Goal: Task Accomplishment & Management: Manage account settings

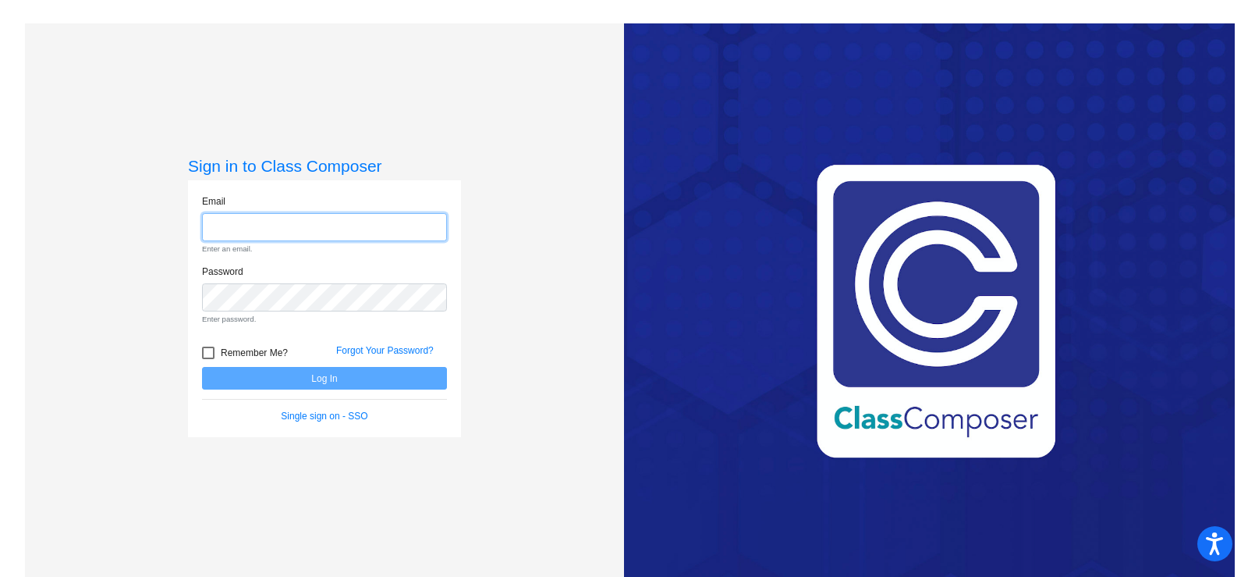
type input "[EMAIL_ADDRESS][DOMAIN_NAME]"
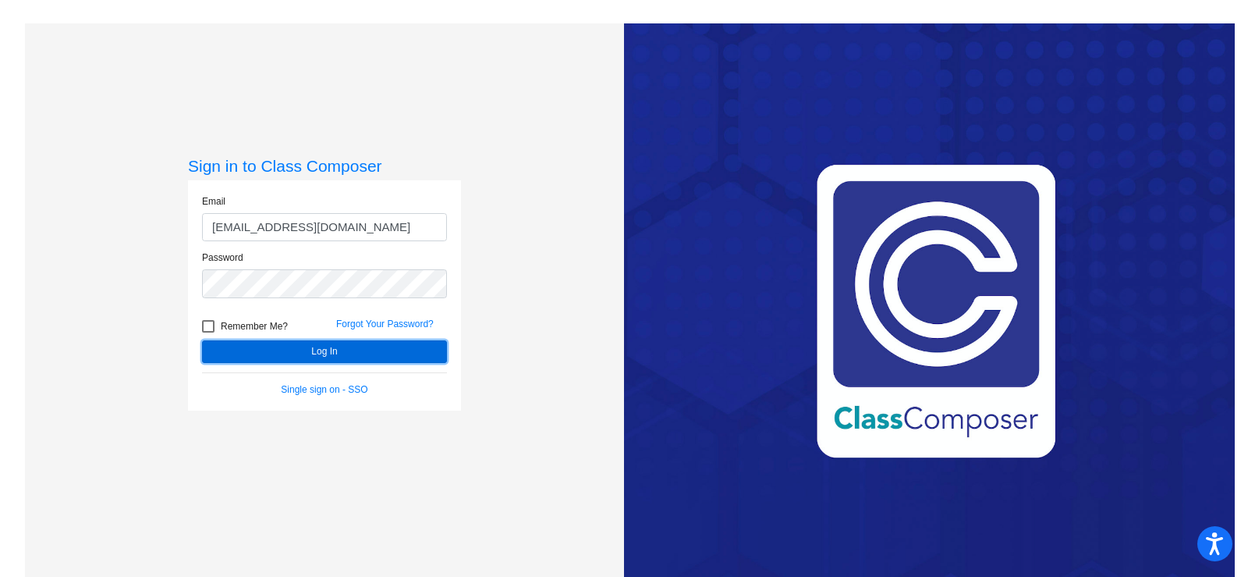
click at [315, 374] on form "Email [EMAIL_ADDRESS][DOMAIN_NAME] Password Remember Me? Forgot Your Password? …" at bounding box center [324, 295] width 245 height 202
click at [204, 329] on div at bounding box center [208, 326] width 12 height 12
click at [208, 332] on input "Remember Me?" at bounding box center [208, 332] width 1 height 1
checkbox input "true"
click at [264, 349] on button "Log In" at bounding box center [324, 351] width 245 height 23
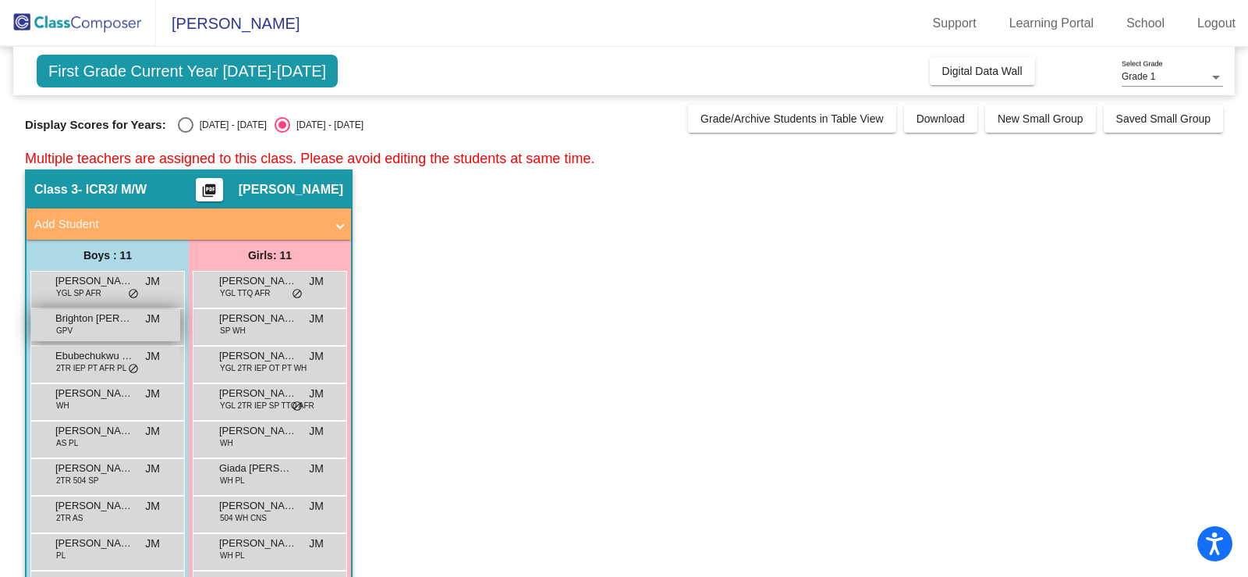
click at [91, 330] on div "Brighton [PERSON_NAME] GPV JM lock do_not_disturb_alt" at bounding box center [105, 325] width 149 height 32
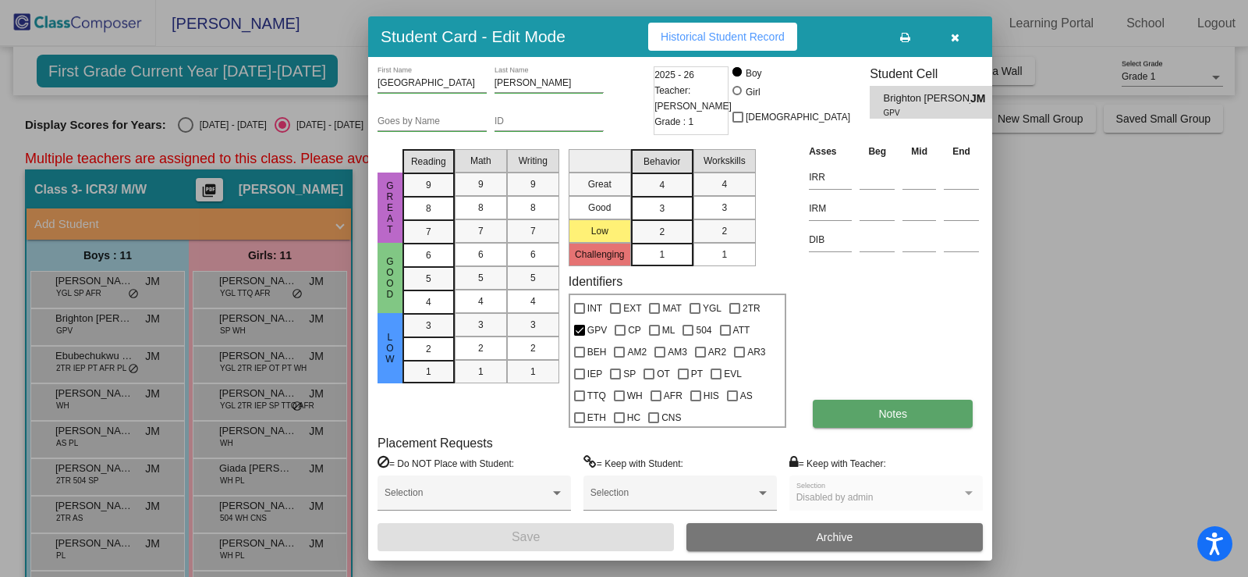
click at [884, 412] on span "Notes" at bounding box center [892, 413] width 29 height 12
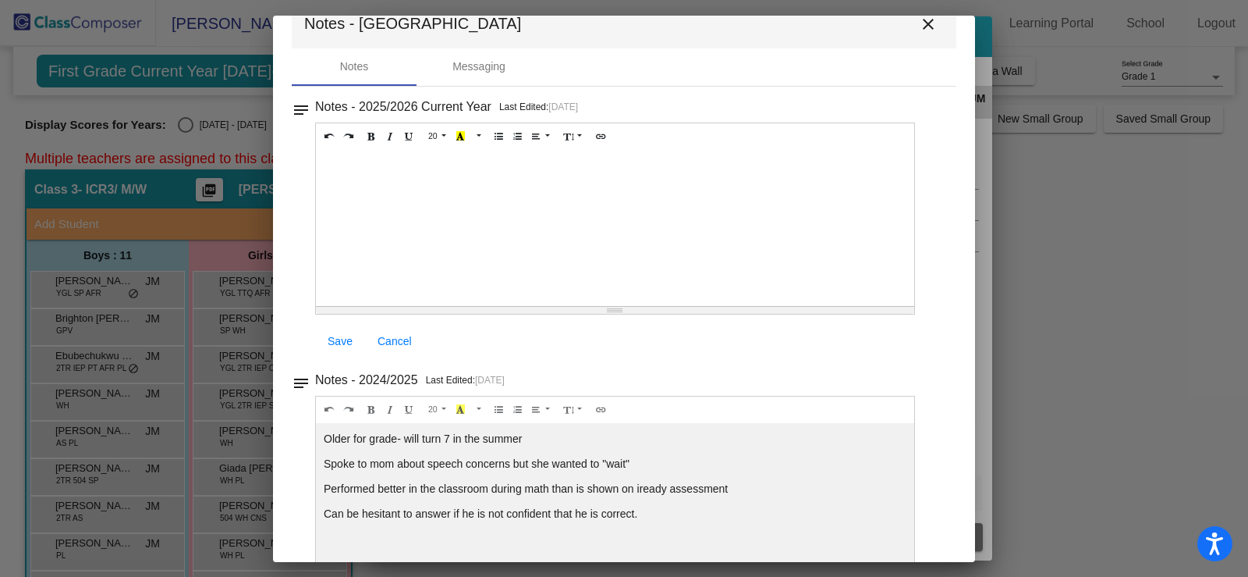
scroll to position [80, 0]
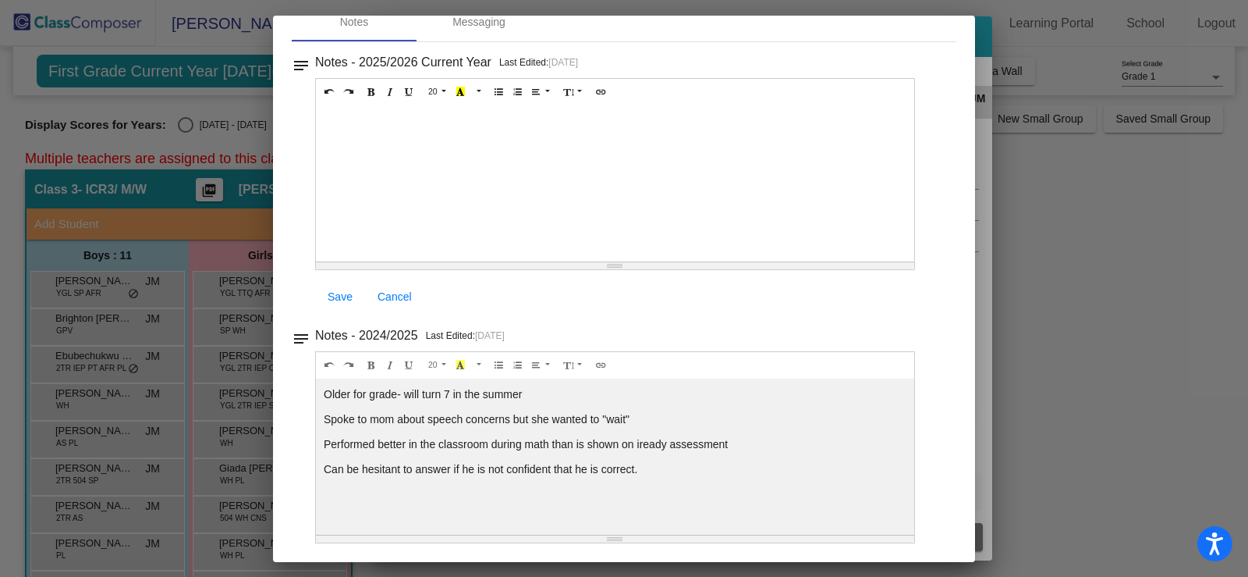
click at [1056, 270] on div at bounding box center [624, 288] width 1248 height 577
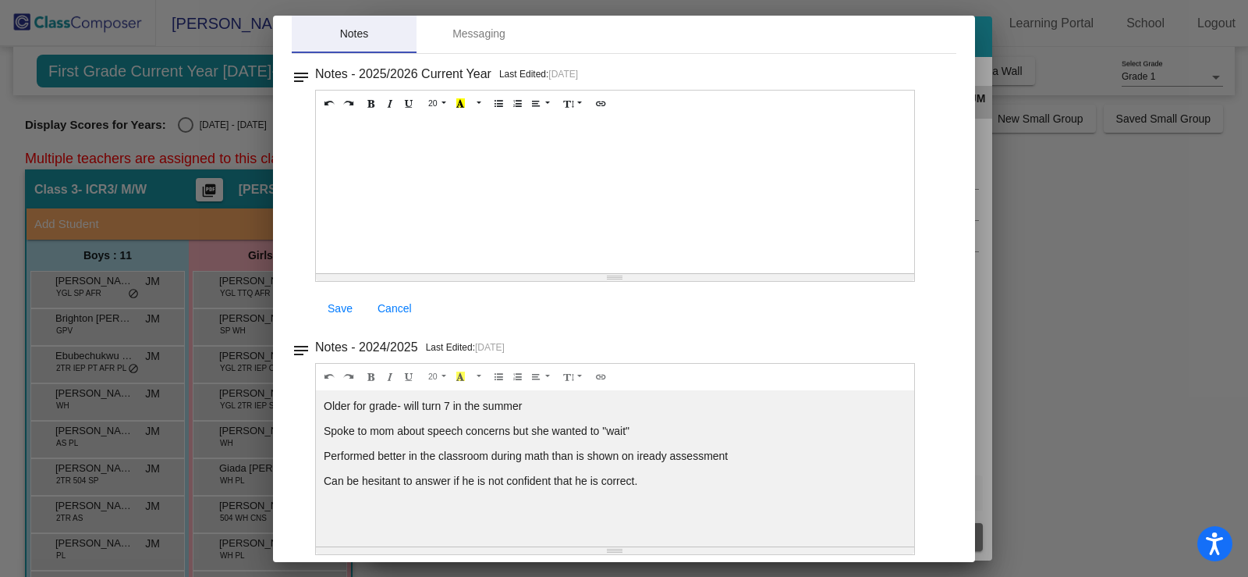
scroll to position [0, 0]
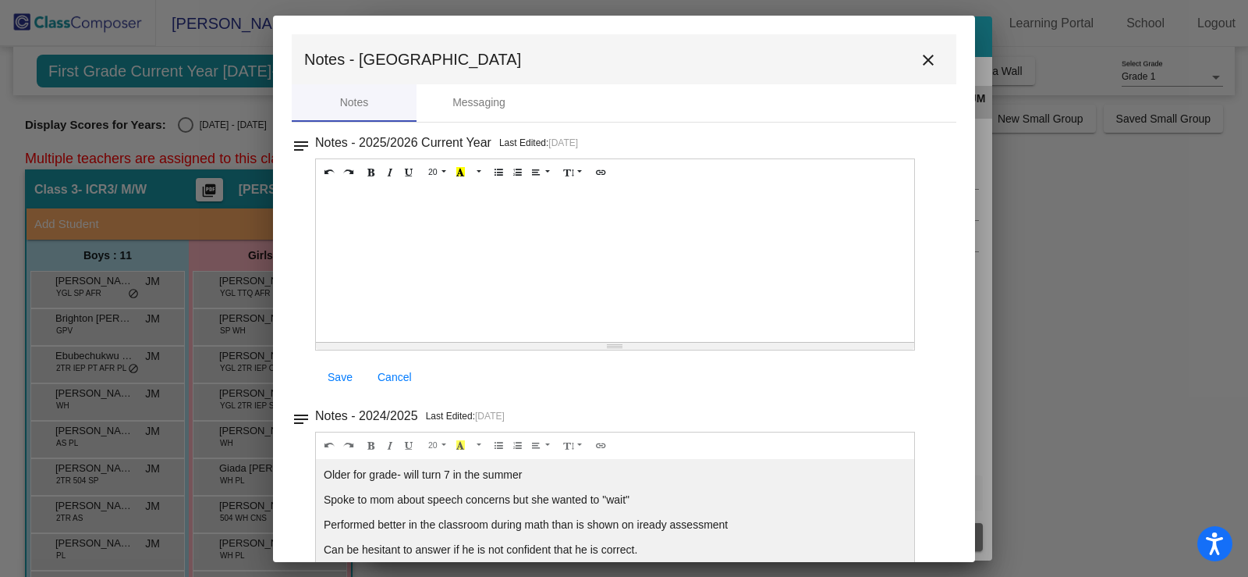
click at [921, 63] on mat-icon "close" at bounding box center [928, 60] width 19 height 19
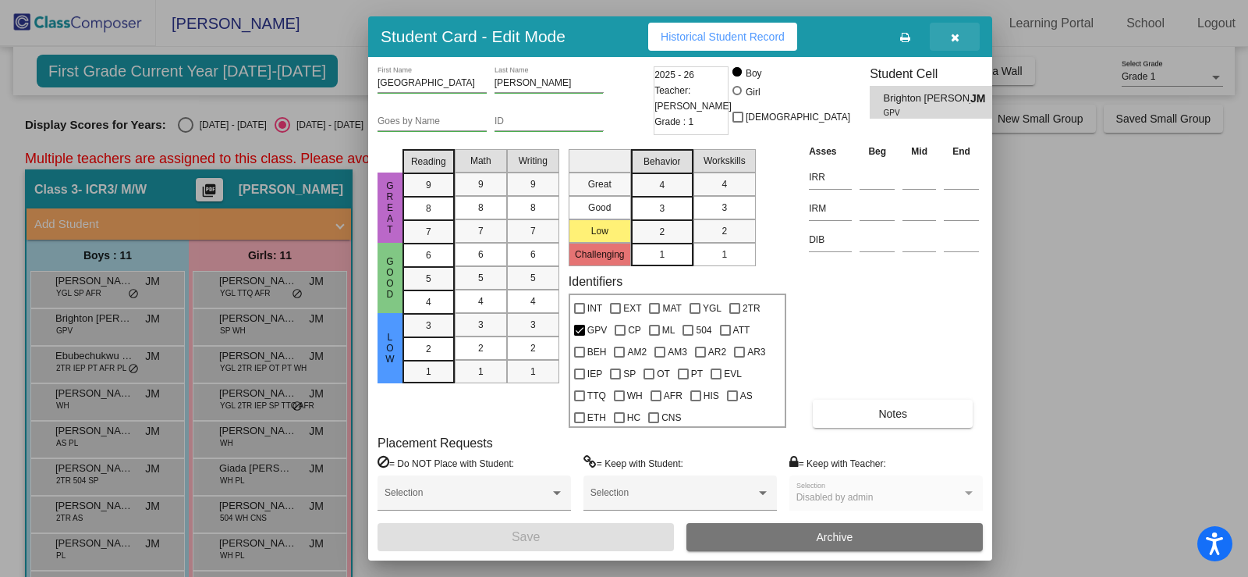
click at [957, 30] on button "button" at bounding box center [955, 37] width 50 height 28
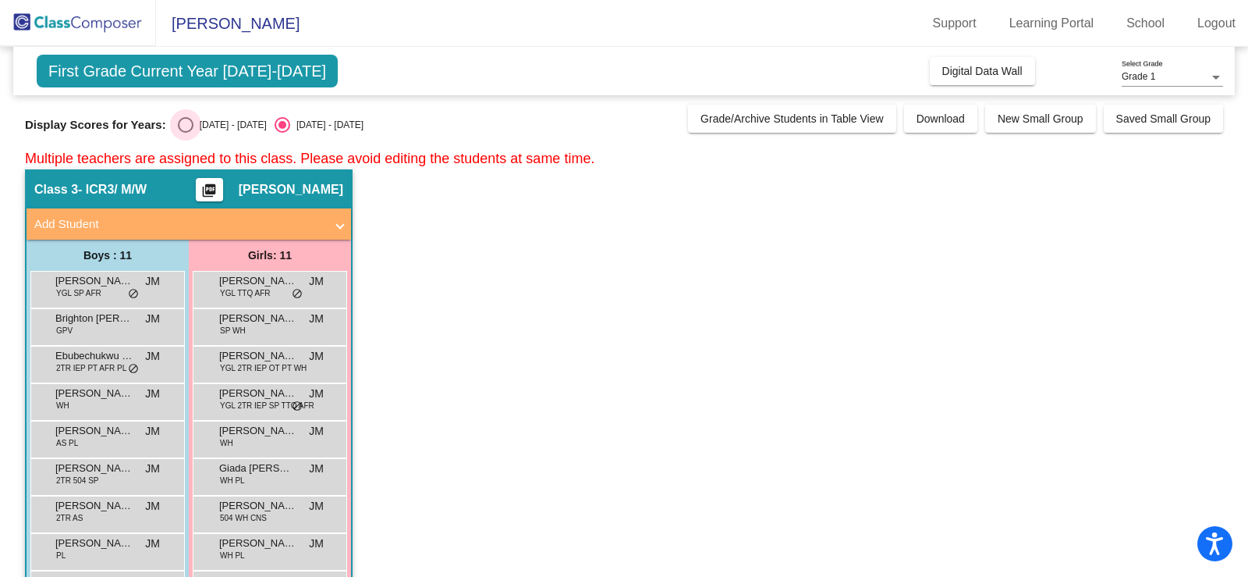
click at [188, 126] on div "Select an option" at bounding box center [186, 125] width 16 height 16
click at [186, 133] on input "[DATE] - [DATE]" at bounding box center [185, 133] width 1 height 1
radio input "true"
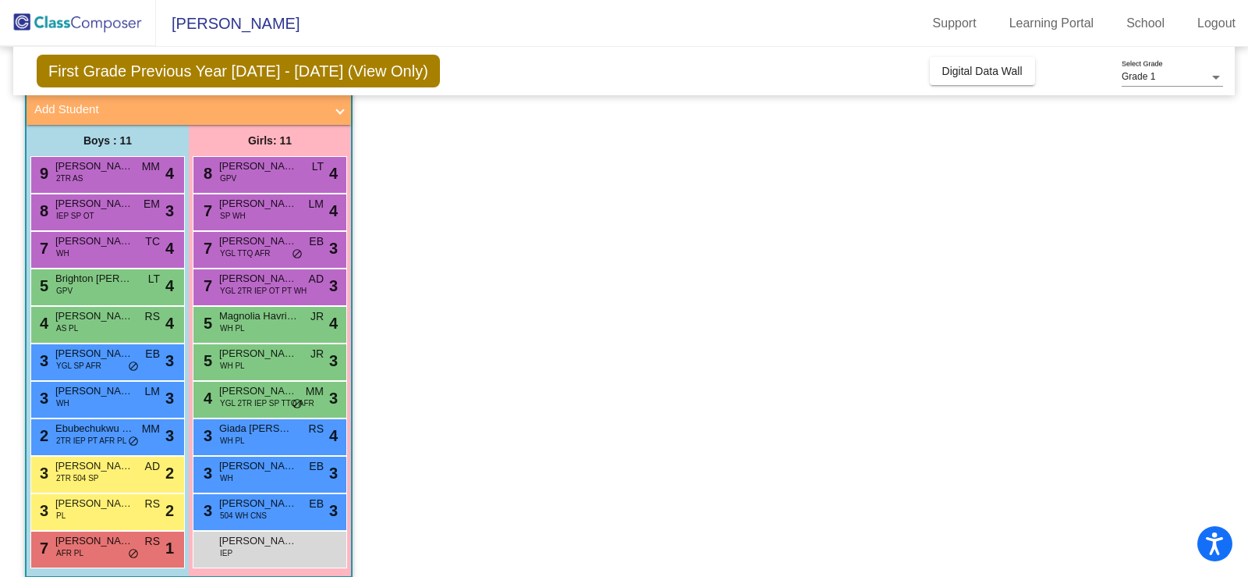
scroll to position [131, 0]
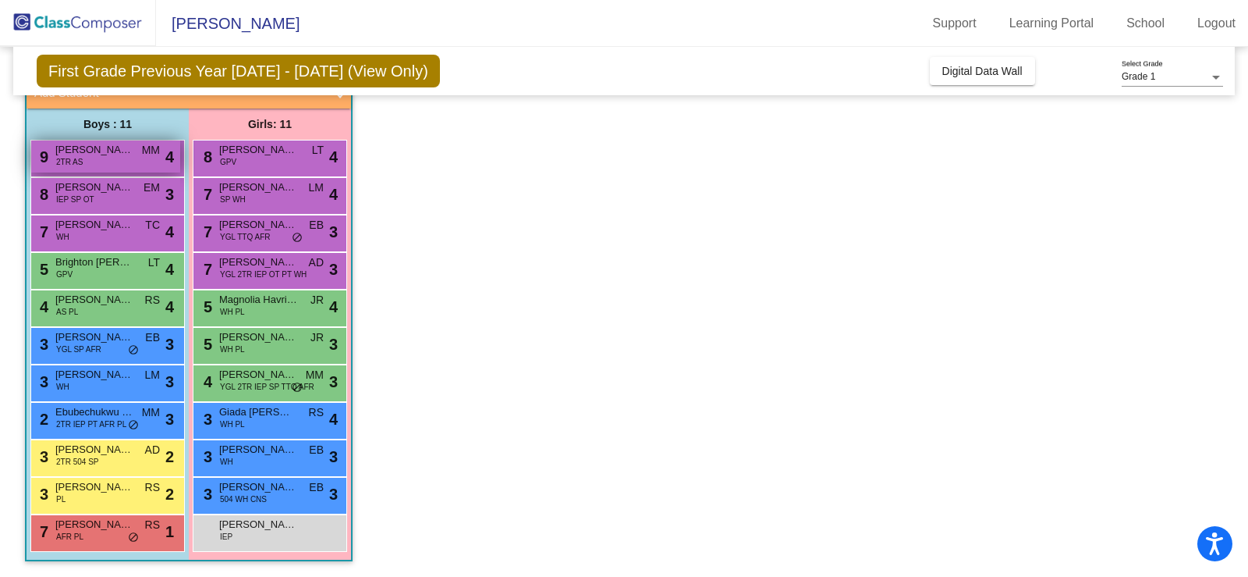
click at [137, 155] on div "9 [PERSON_NAME] 2TR AS MM lock do_not_disturb_alt 4" at bounding box center [105, 156] width 149 height 32
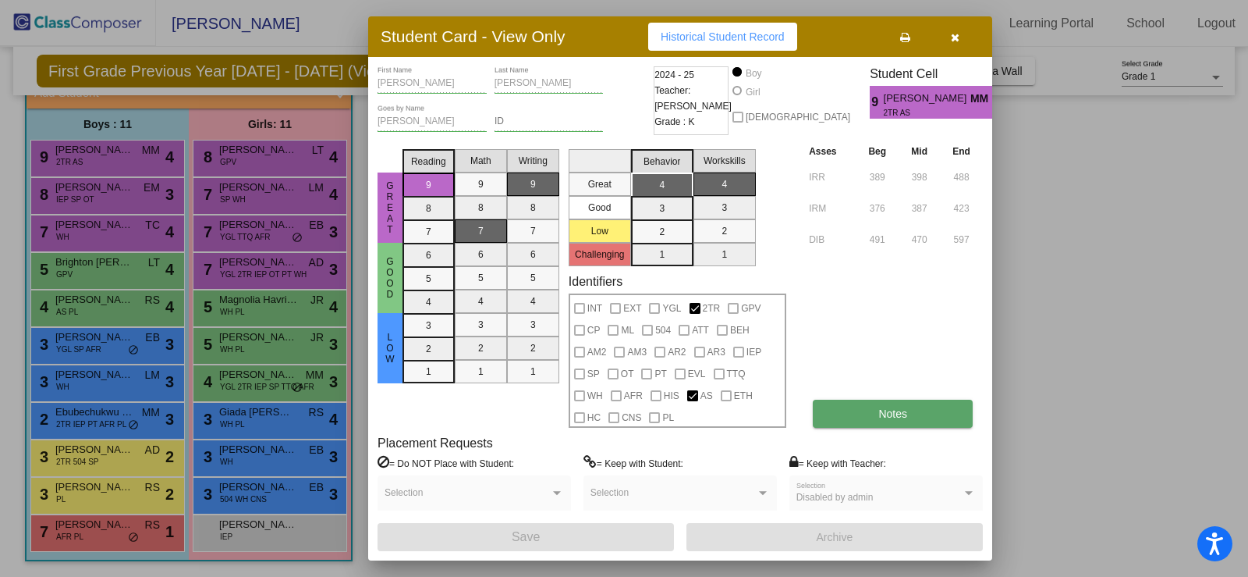
click at [885, 421] on button "Notes" at bounding box center [893, 413] width 160 height 28
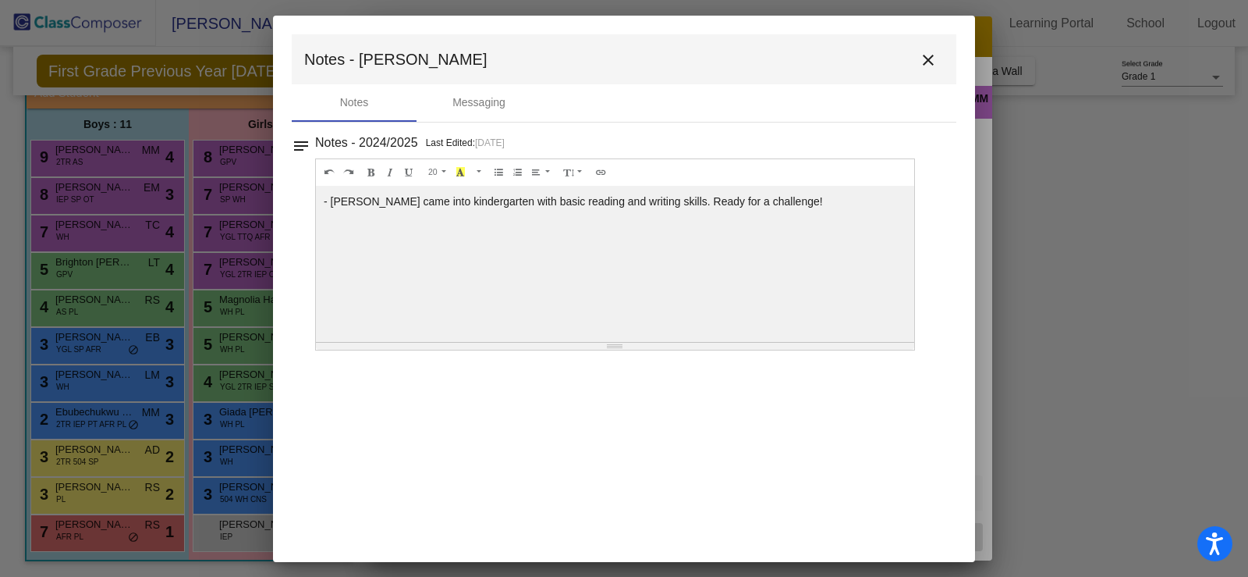
click at [933, 57] on mat-icon "close" at bounding box center [928, 60] width 19 height 19
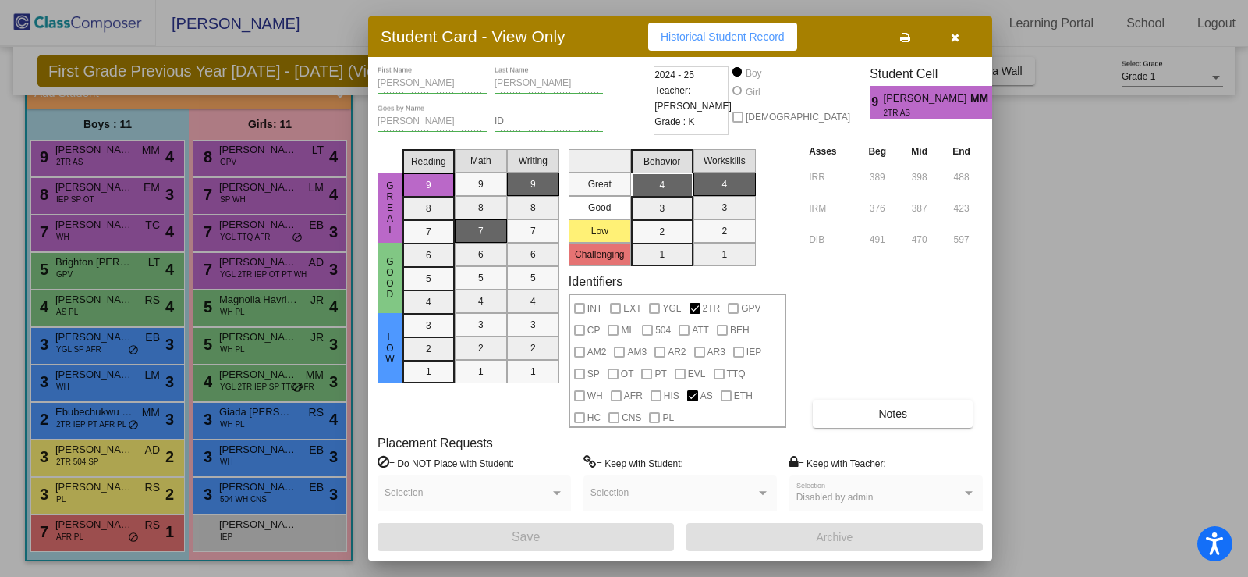
click at [1116, 337] on div at bounding box center [624, 288] width 1248 height 577
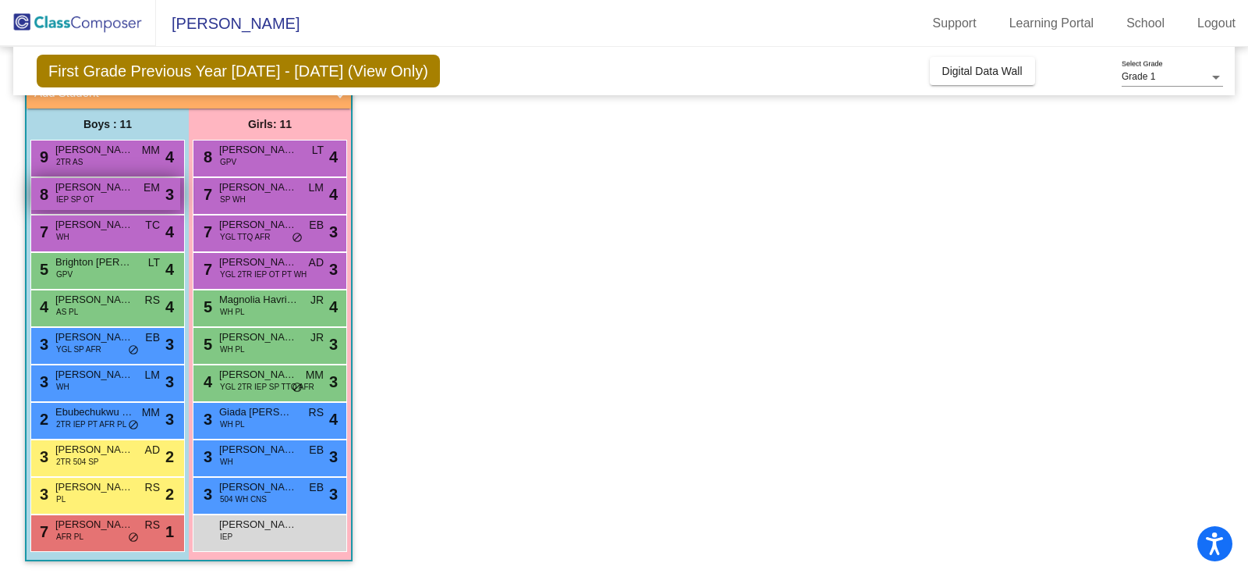
click at [82, 193] on span "[PERSON_NAME]" at bounding box center [94, 187] width 78 height 16
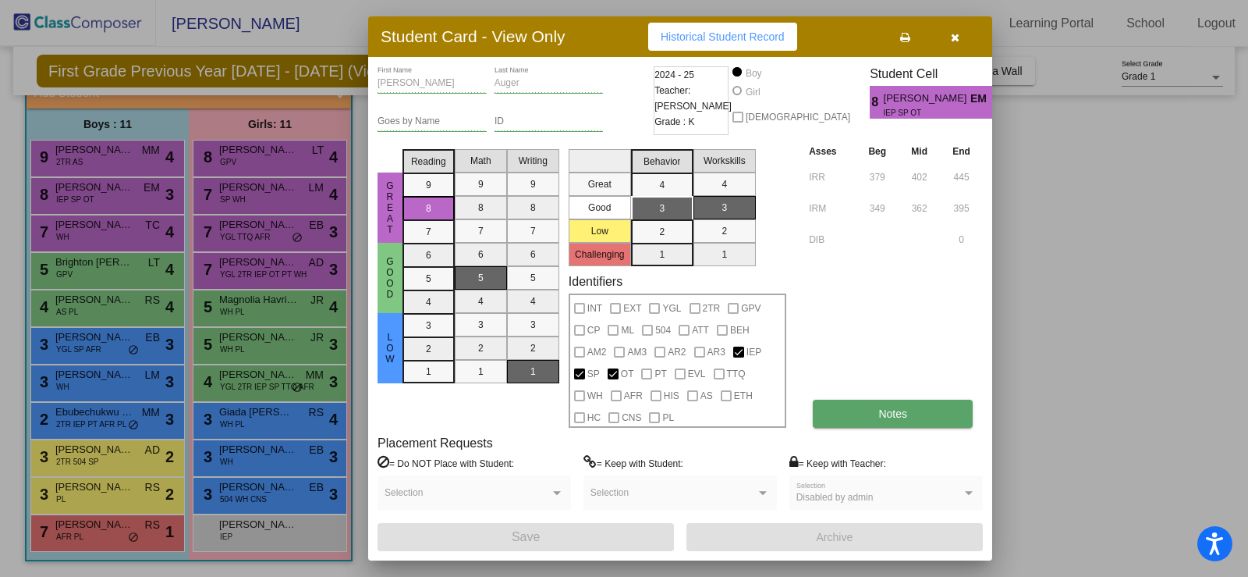
click at [868, 417] on button "Notes" at bounding box center [893, 413] width 160 height 28
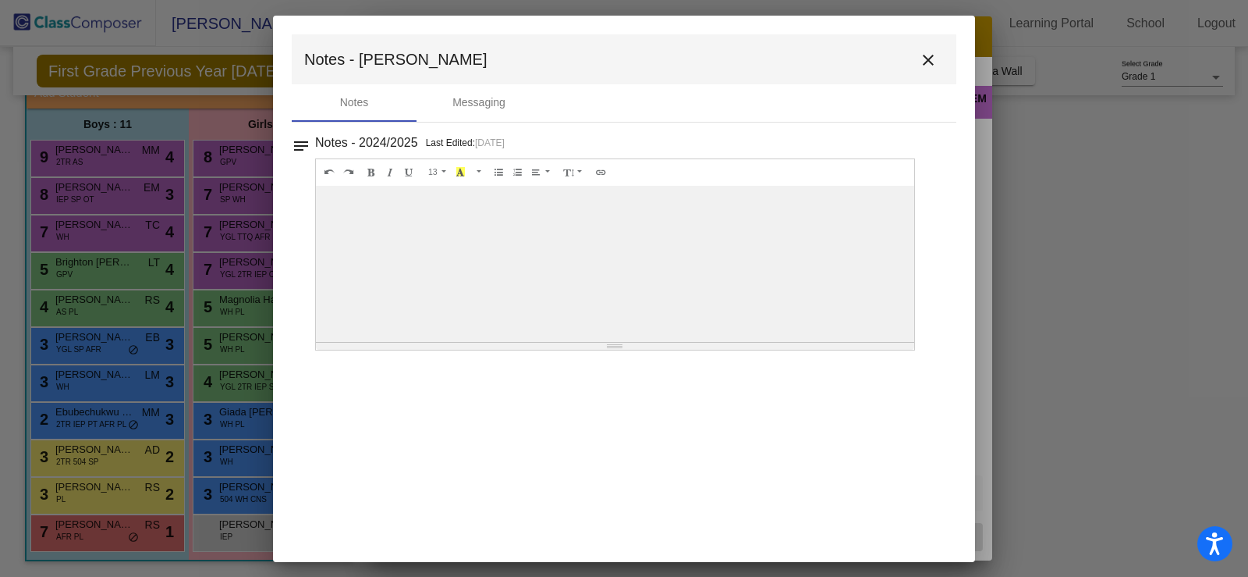
click at [932, 54] on mat-icon "close" at bounding box center [928, 60] width 19 height 19
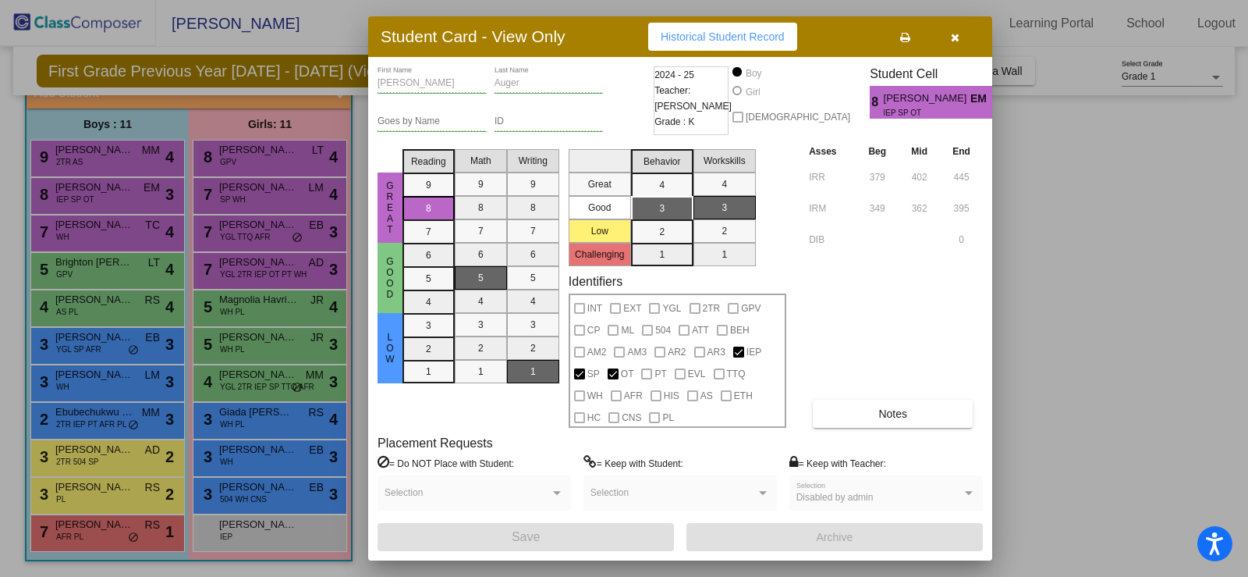
click at [165, 163] on div at bounding box center [624, 288] width 1248 height 577
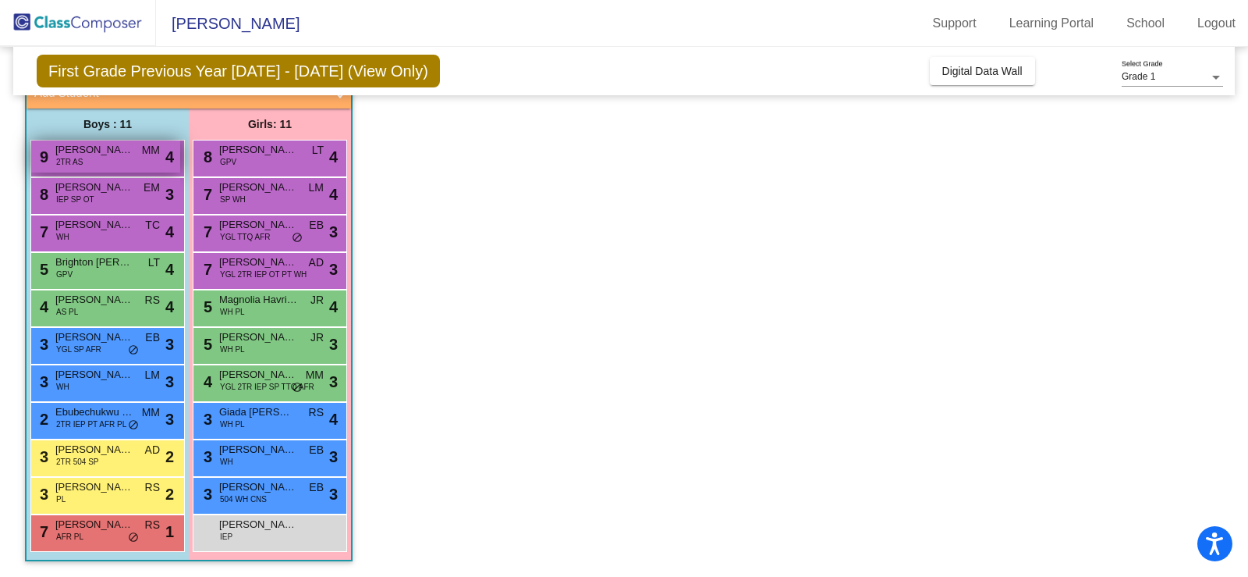
click at [108, 156] on span "[PERSON_NAME]" at bounding box center [94, 150] width 78 height 16
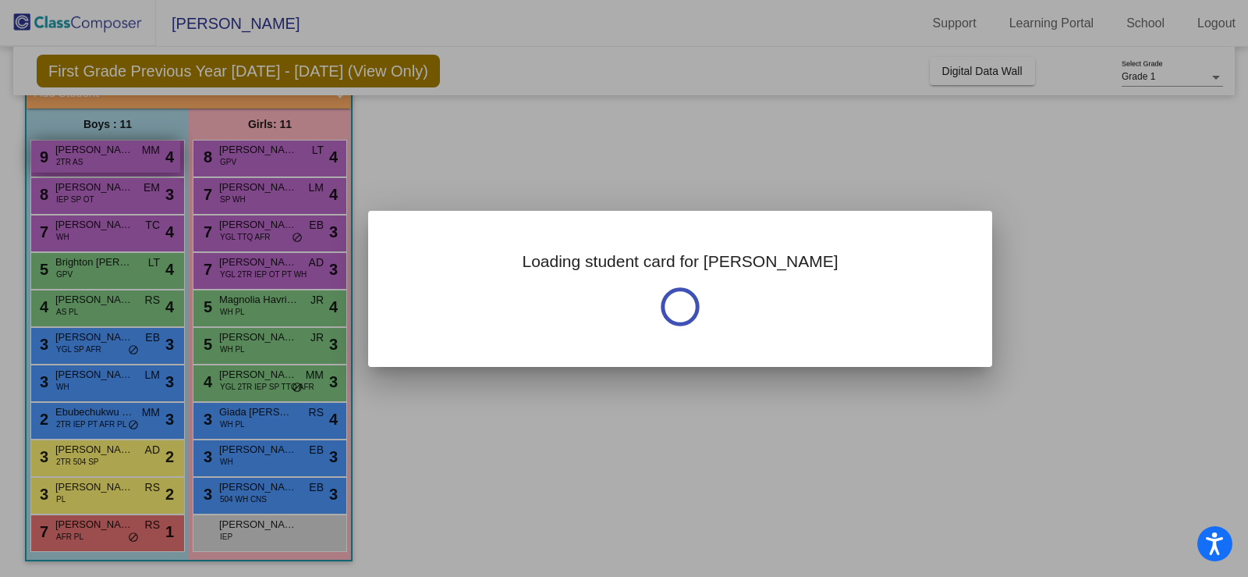
click at [108, 156] on div at bounding box center [624, 288] width 1248 height 577
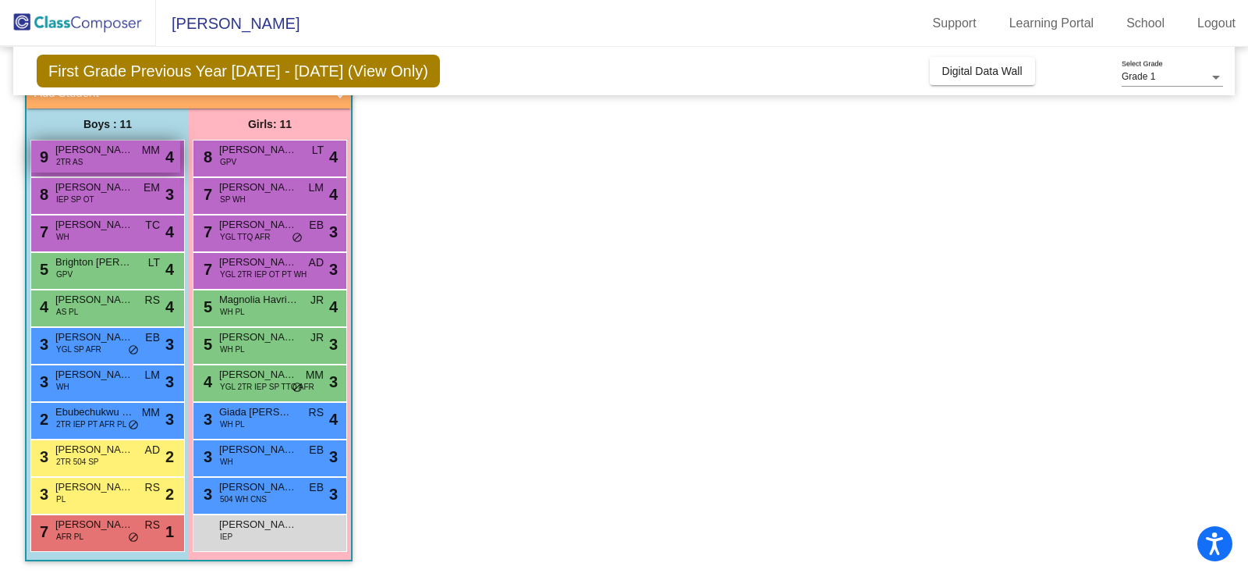
click at [91, 156] on span "[PERSON_NAME]" at bounding box center [94, 150] width 78 height 16
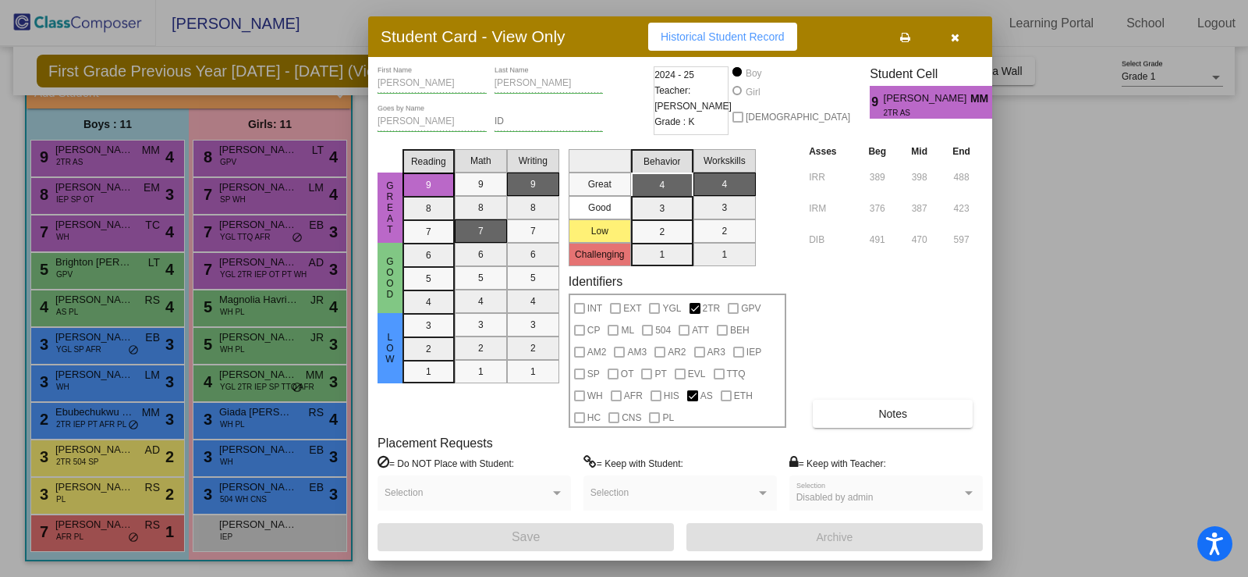
click at [76, 232] on div at bounding box center [624, 288] width 1248 height 577
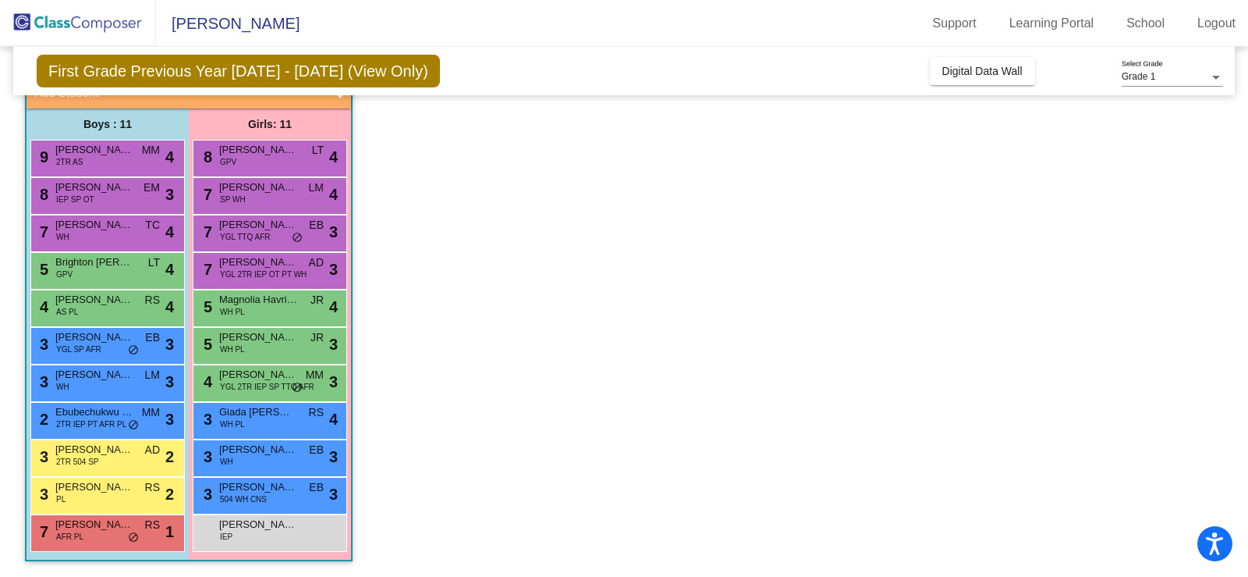
click at [76, 232] on span "[PERSON_NAME]" at bounding box center [94, 225] width 78 height 16
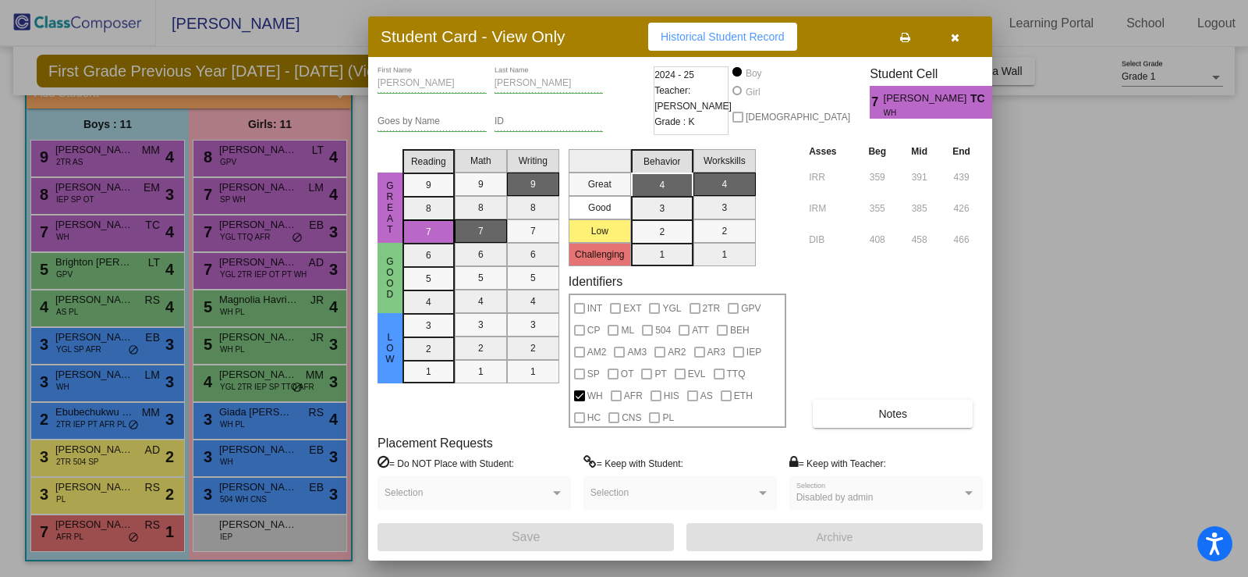
click at [90, 448] on div at bounding box center [624, 288] width 1248 height 577
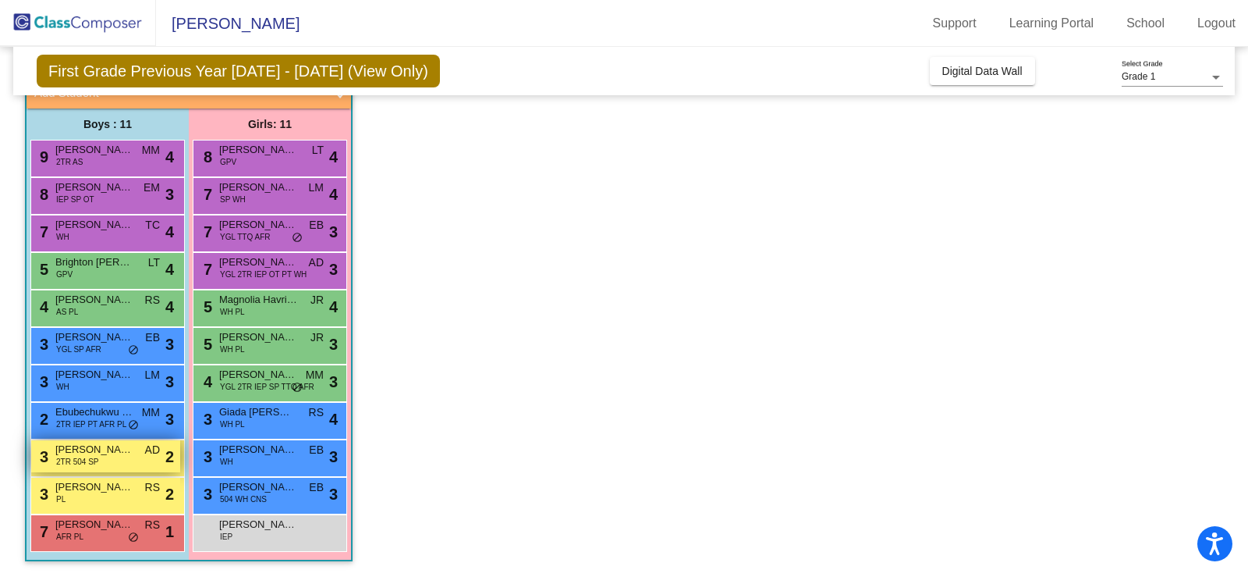
click at [90, 449] on span "[PERSON_NAME]" at bounding box center [94, 450] width 78 height 16
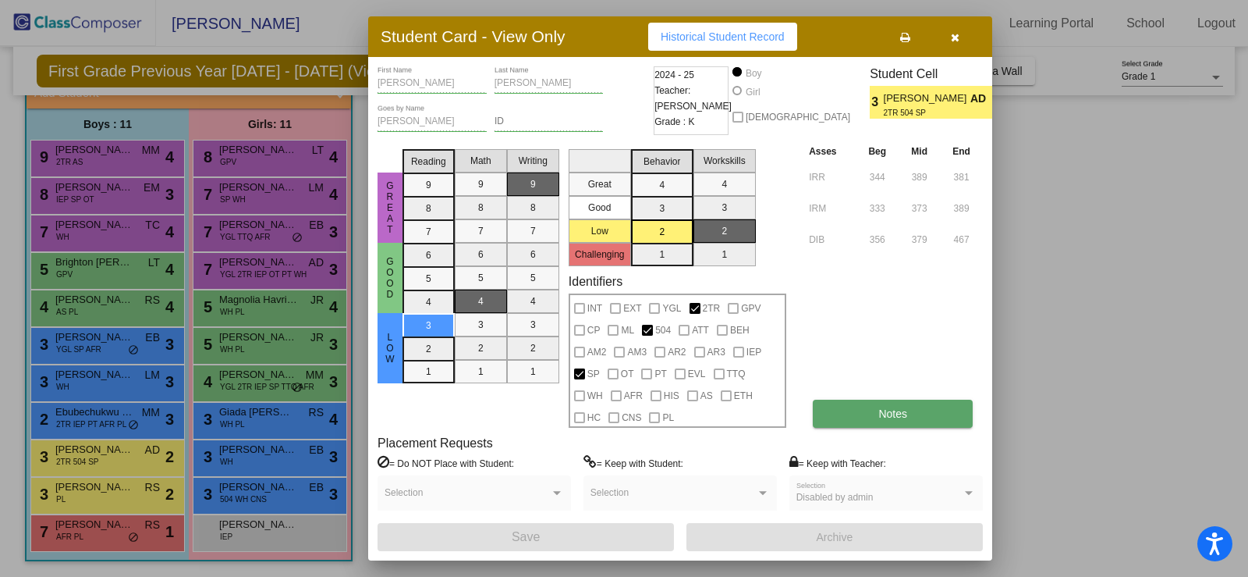
click at [867, 410] on button "Notes" at bounding box center [893, 413] width 160 height 28
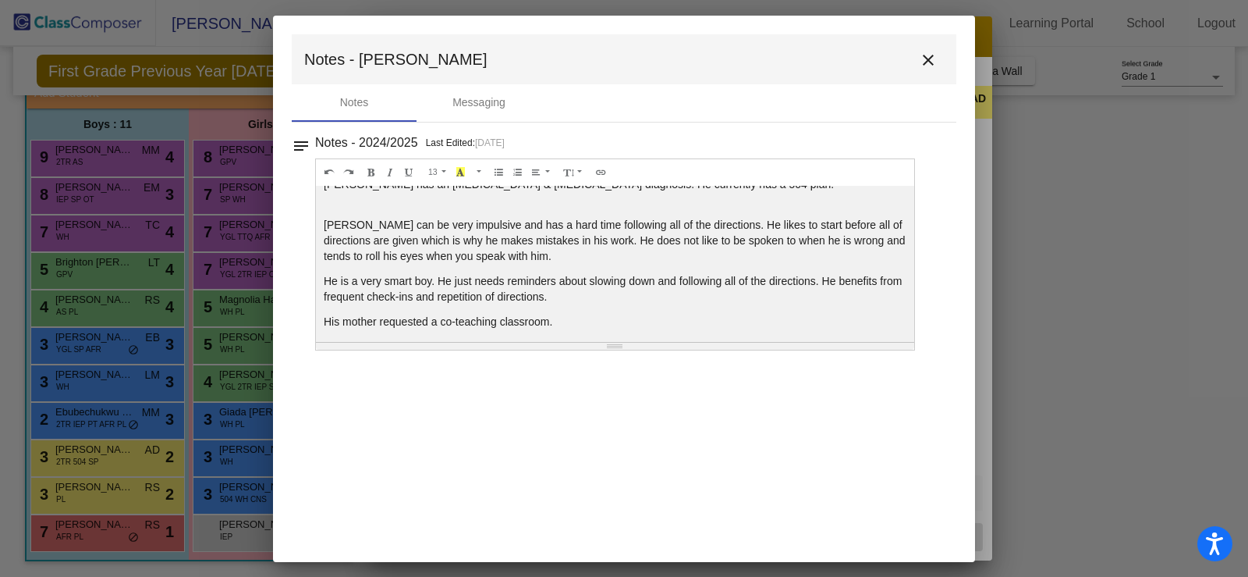
scroll to position [22, 0]
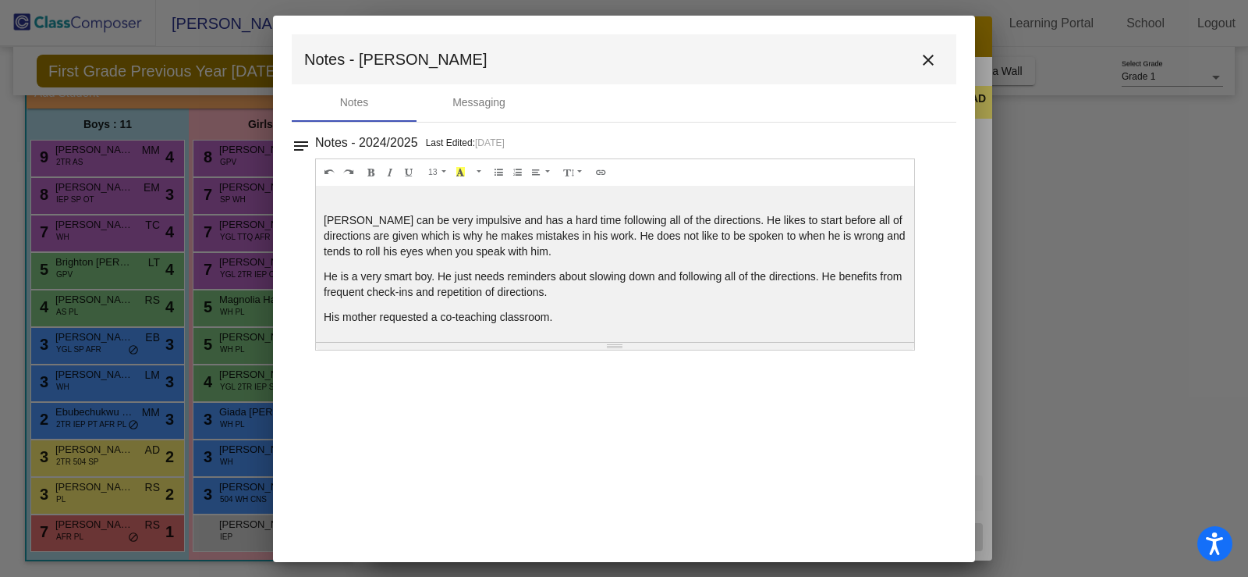
click at [928, 58] on mat-icon "close" at bounding box center [928, 60] width 19 height 19
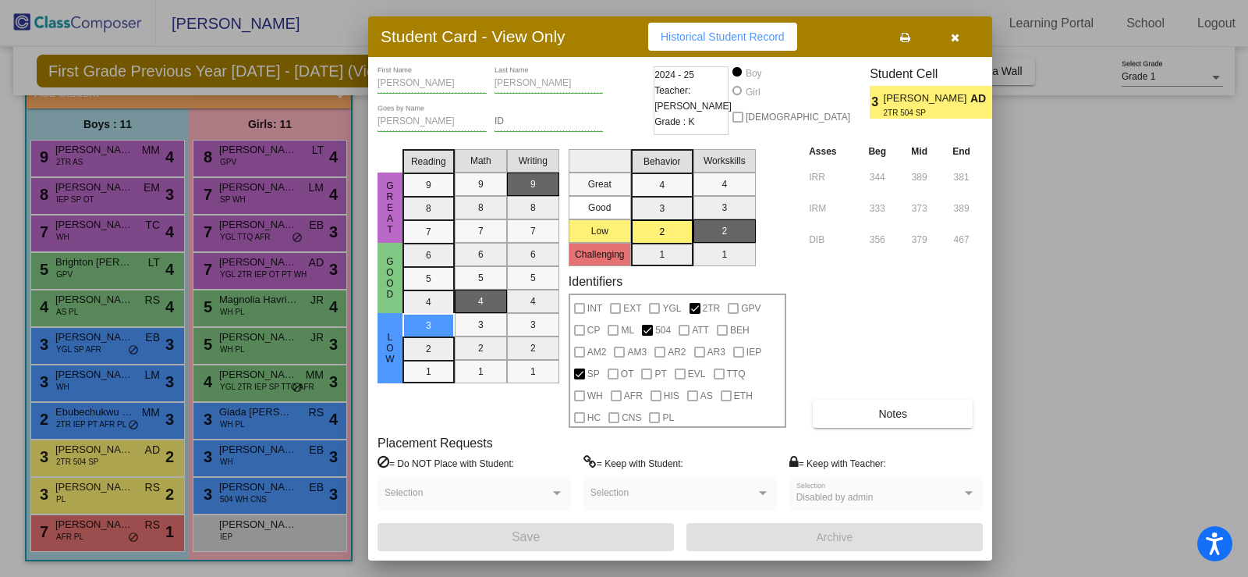
click at [83, 196] on div at bounding box center [624, 288] width 1248 height 577
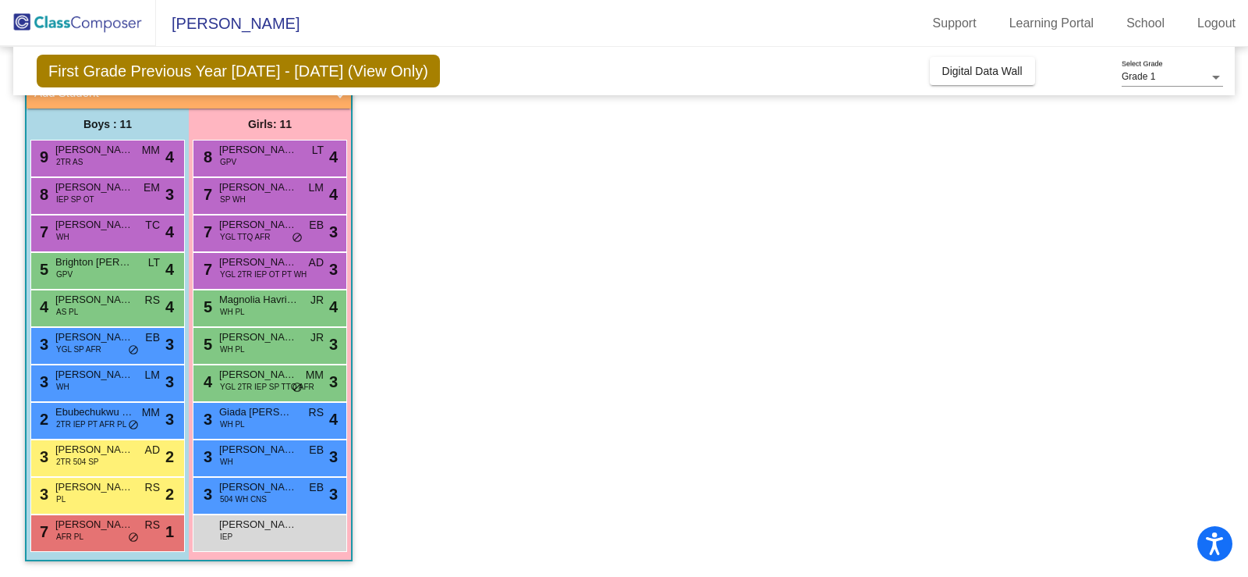
click at [83, 196] on span "IEP SP OT" at bounding box center [75, 199] width 38 height 12
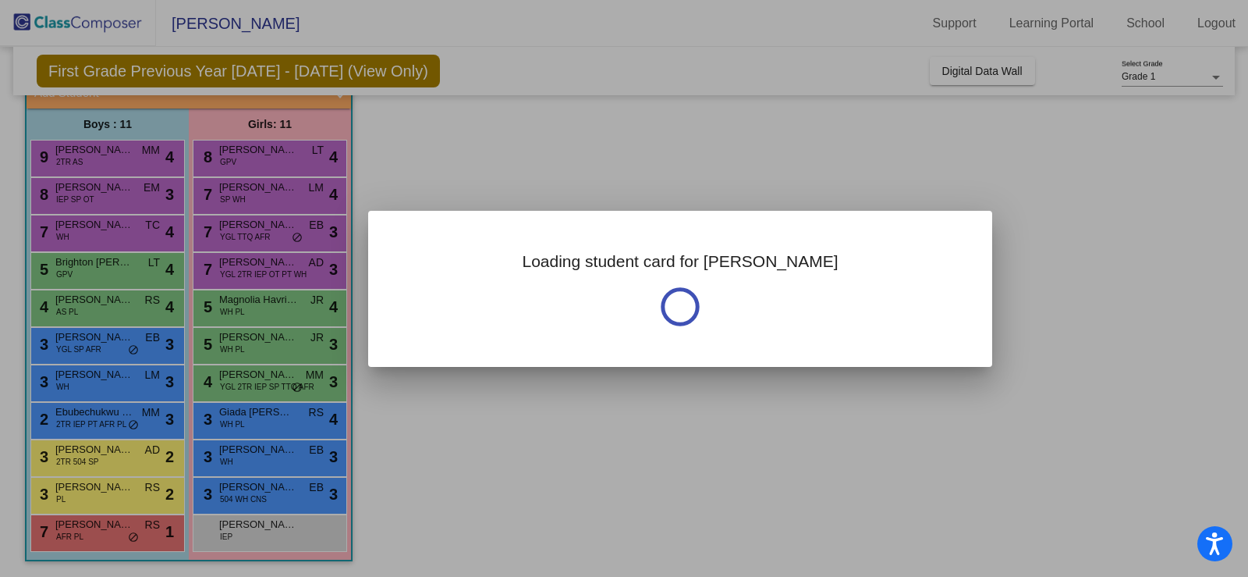
click at [83, 196] on div at bounding box center [624, 288] width 1248 height 577
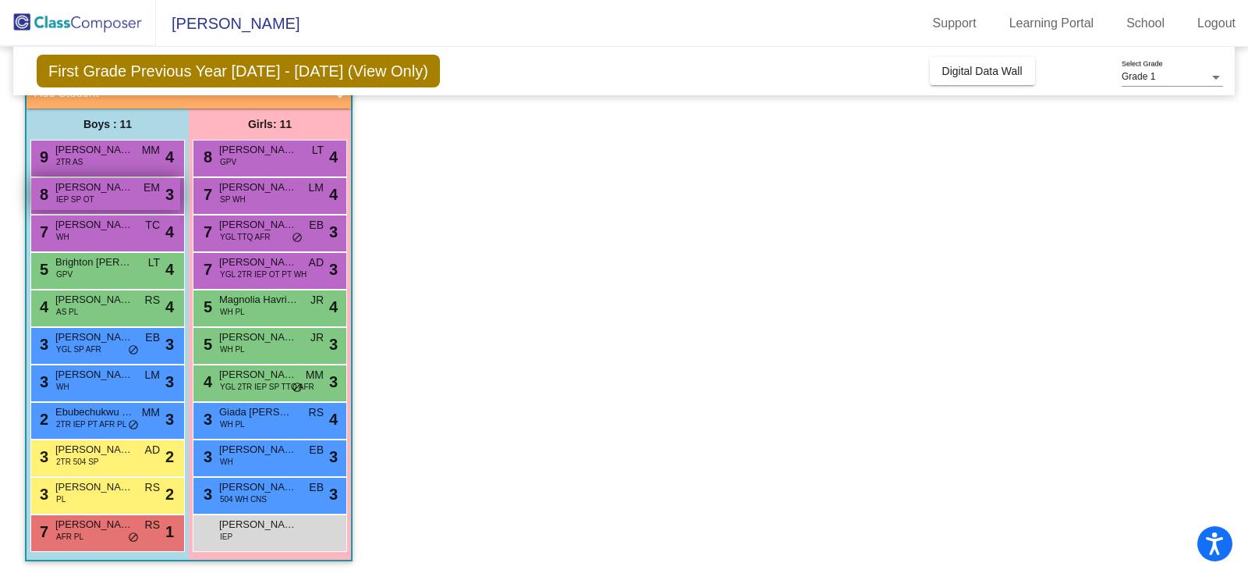
click at [81, 198] on span "IEP SP OT" at bounding box center [75, 199] width 38 height 12
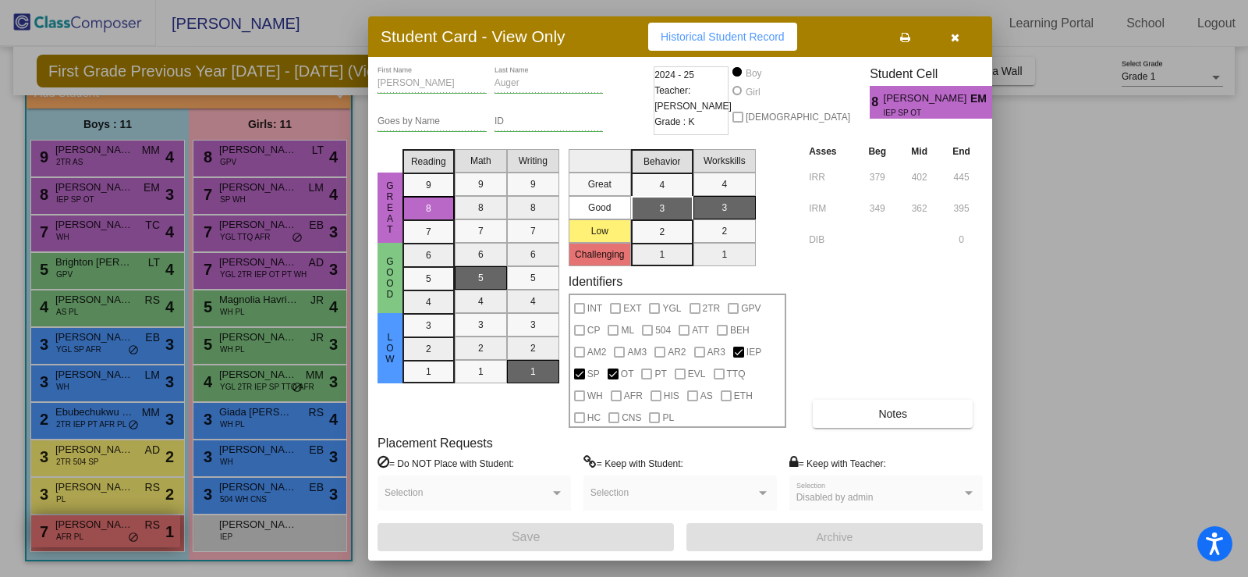
click at [86, 525] on div at bounding box center [624, 288] width 1248 height 577
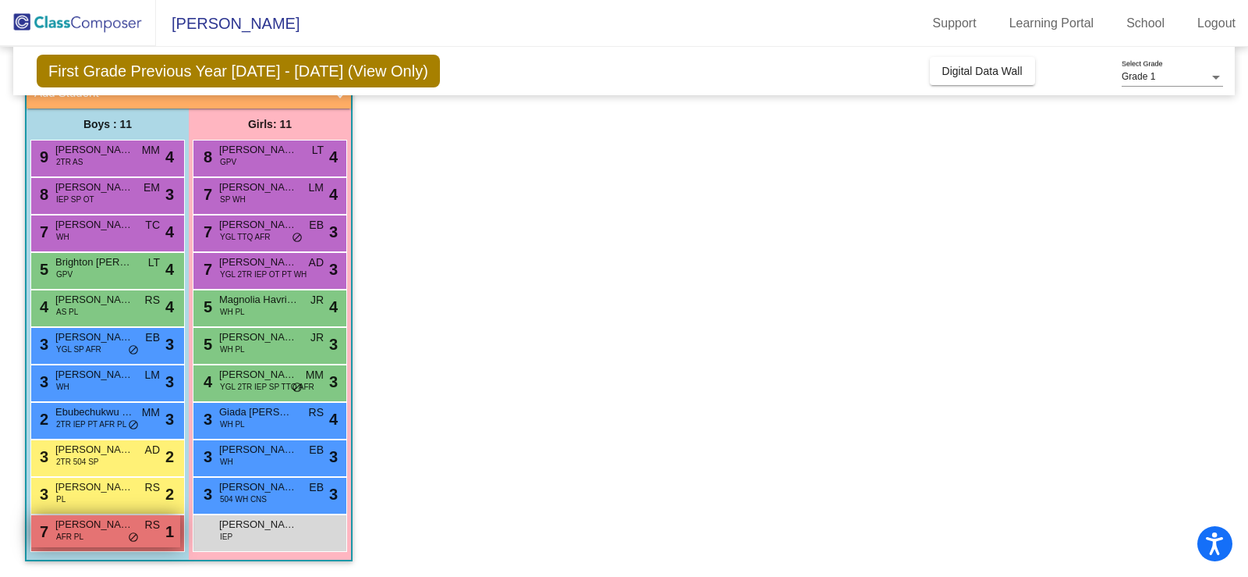
click at [86, 525] on span "[PERSON_NAME]" at bounding box center [94, 524] width 78 height 16
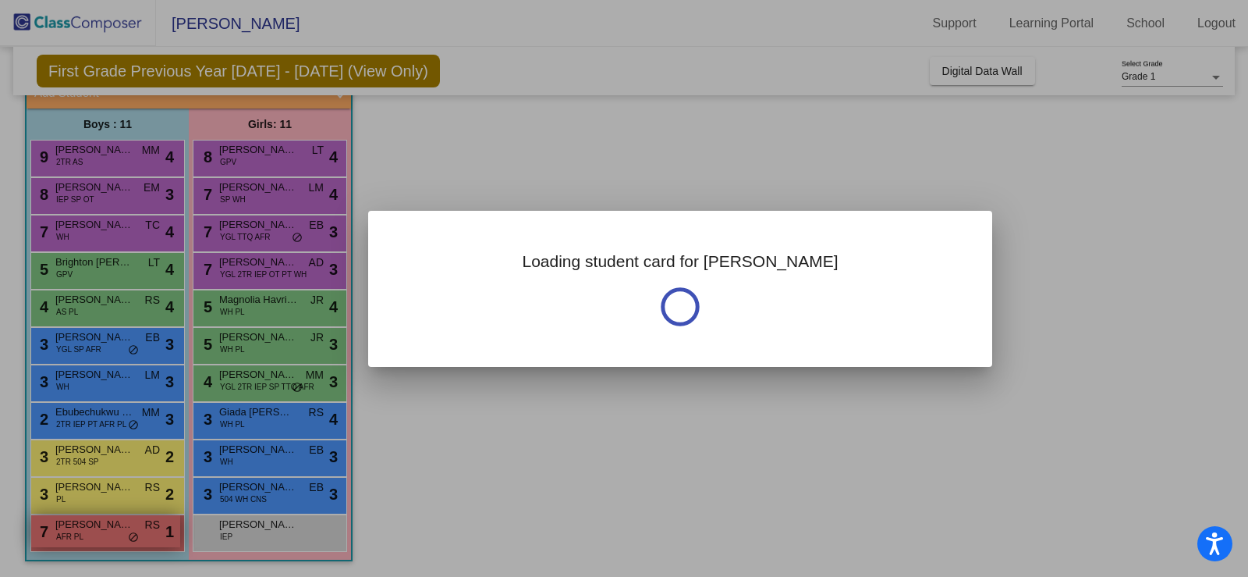
click at [86, 525] on div at bounding box center [624, 288] width 1248 height 577
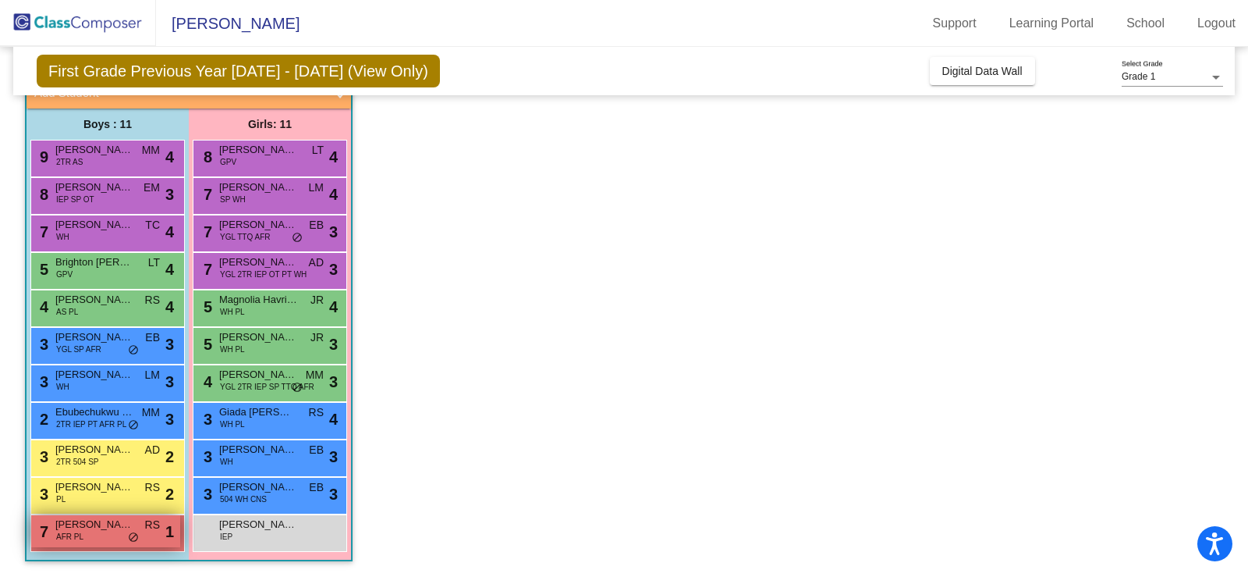
click at [91, 525] on span "[PERSON_NAME]" at bounding box center [94, 524] width 78 height 16
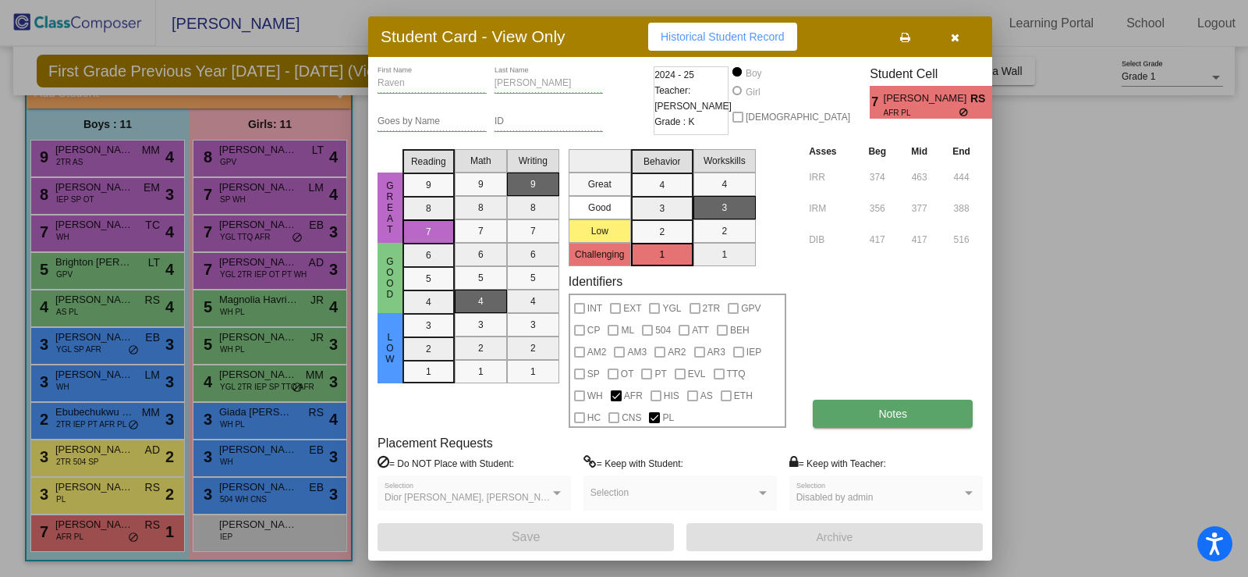
click at [854, 413] on button "Notes" at bounding box center [893, 413] width 160 height 28
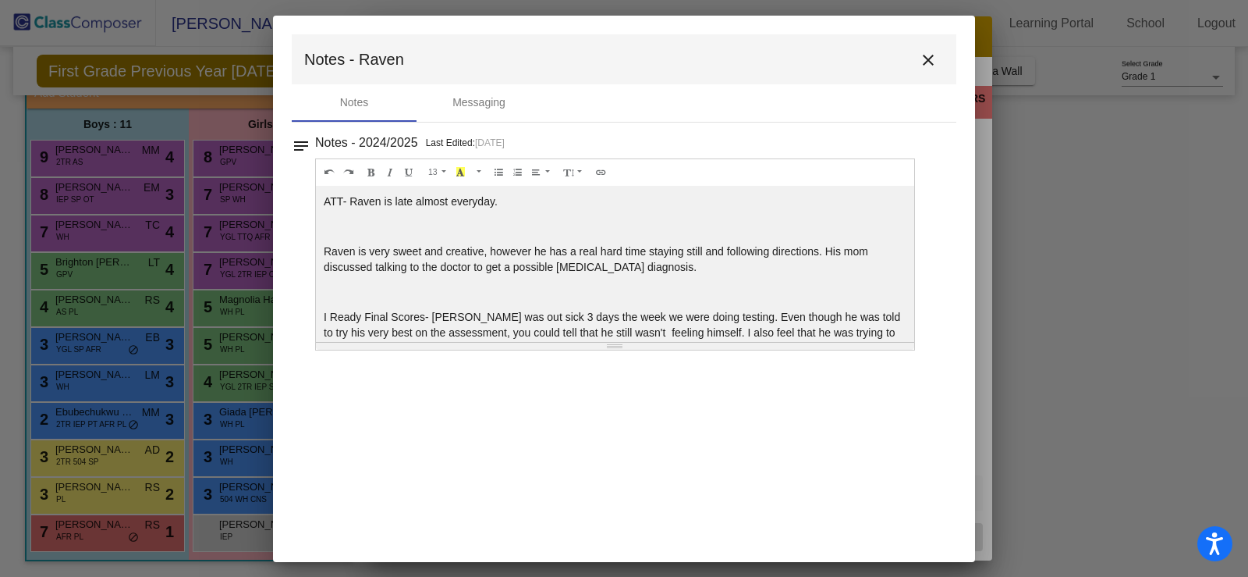
scroll to position [31, 0]
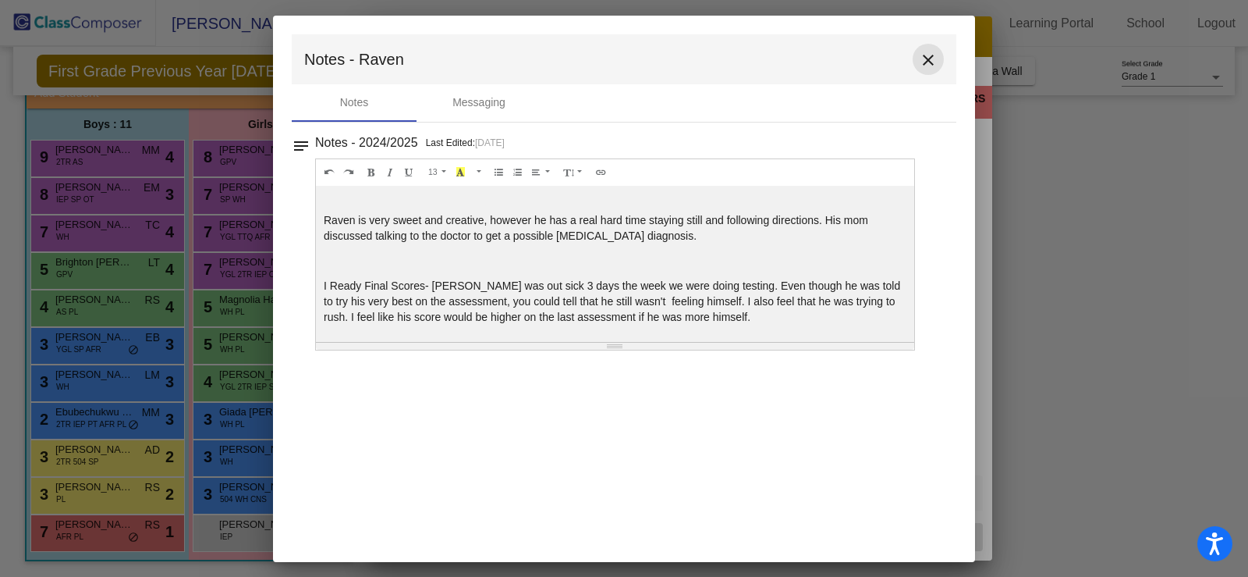
click at [922, 56] on mat-icon "close" at bounding box center [928, 60] width 19 height 19
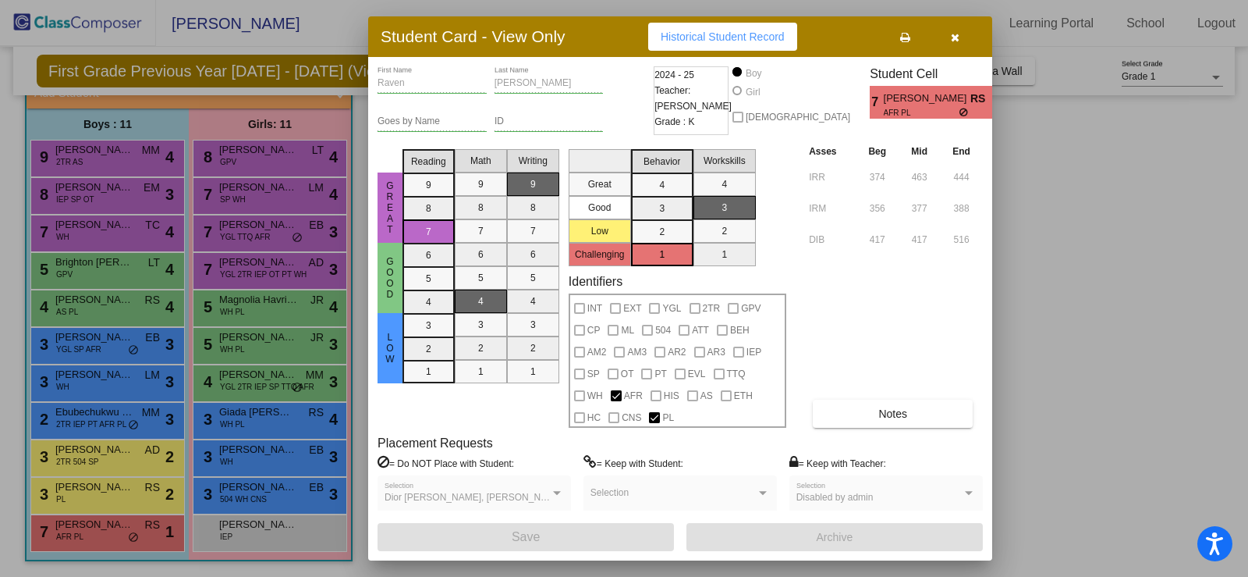
click at [89, 489] on div at bounding box center [624, 288] width 1248 height 577
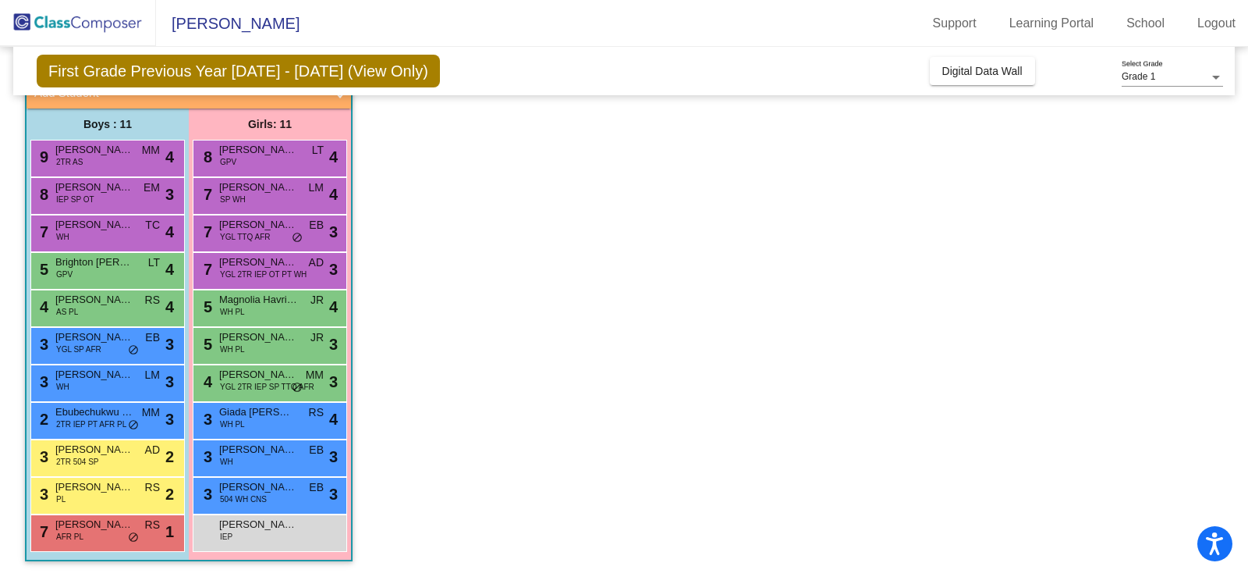
click at [89, 489] on span "[PERSON_NAME]" at bounding box center [94, 487] width 78 height 16
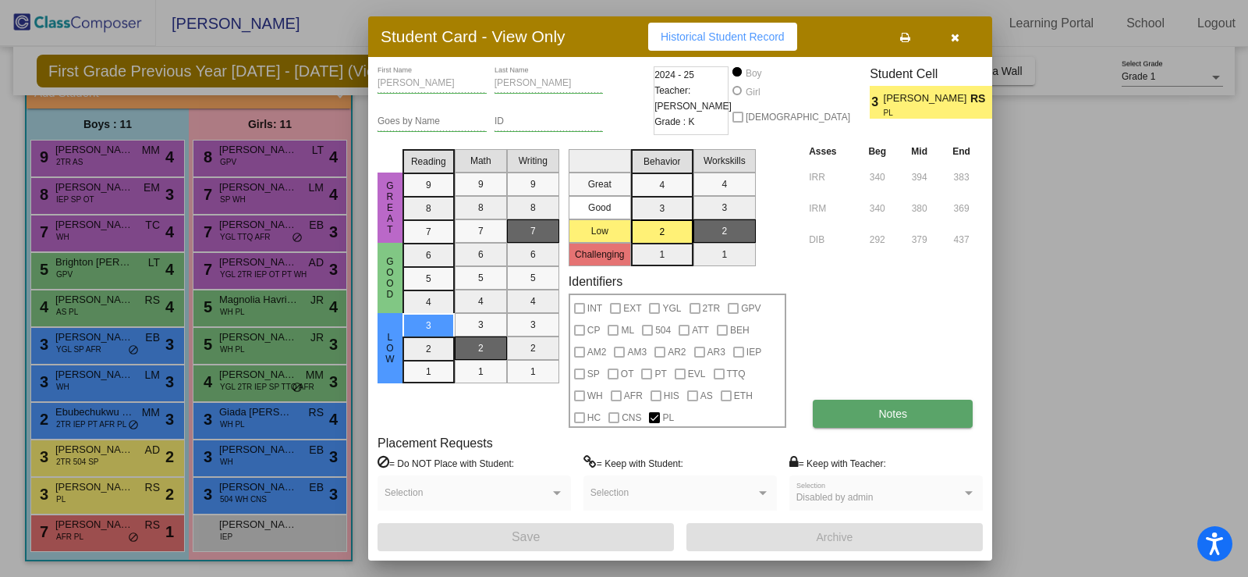
click at [855, 418] on button "Notes" at bounding box center [893, 413] width 160 height 28
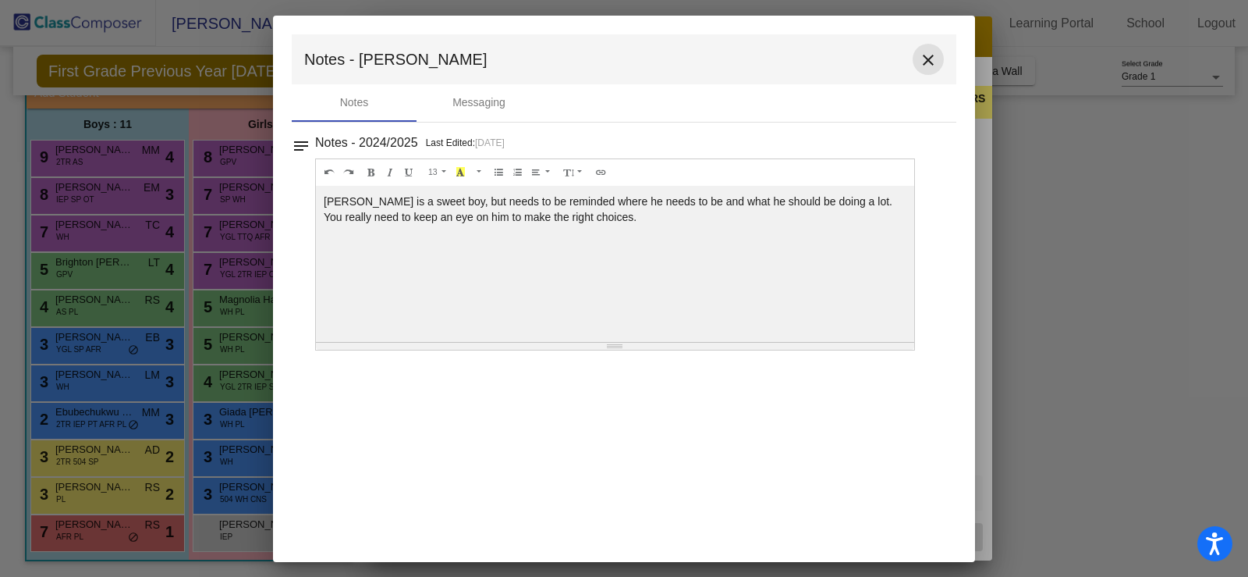
click at [932, 59] on mat-icon "close" at bounding box center [928, 60] width 19 height 19
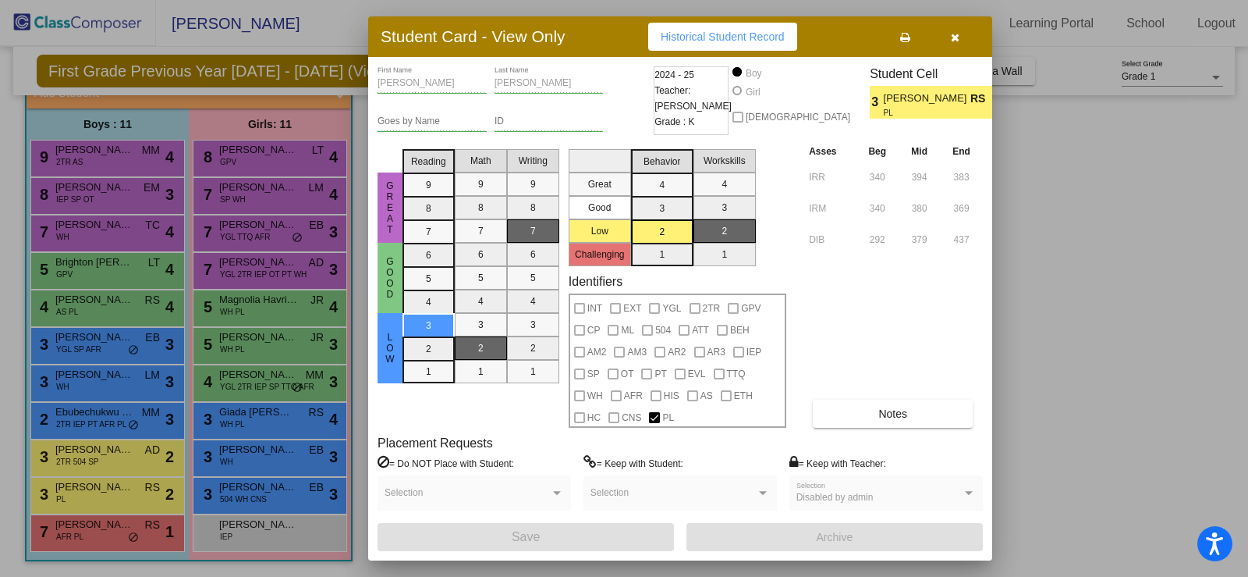
click at [250, 522] on div at bounding box center [624, 288] width 1248 height 577
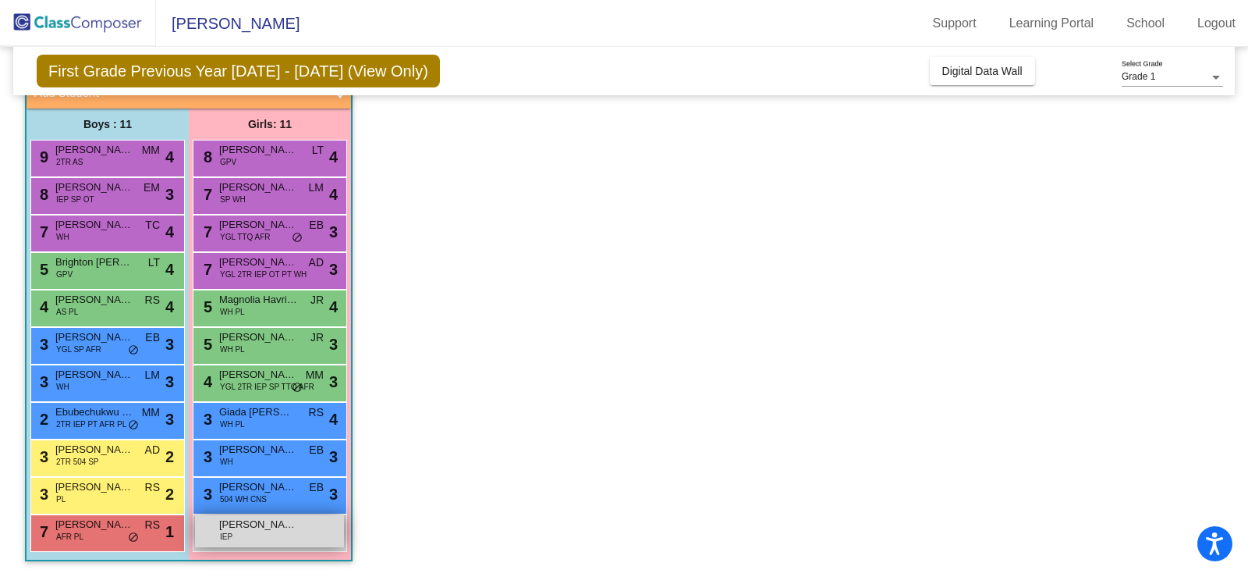
click at [250, 521] on span "[PERSON_NAME]" at bounding box center [258, 524] width 78 height 16
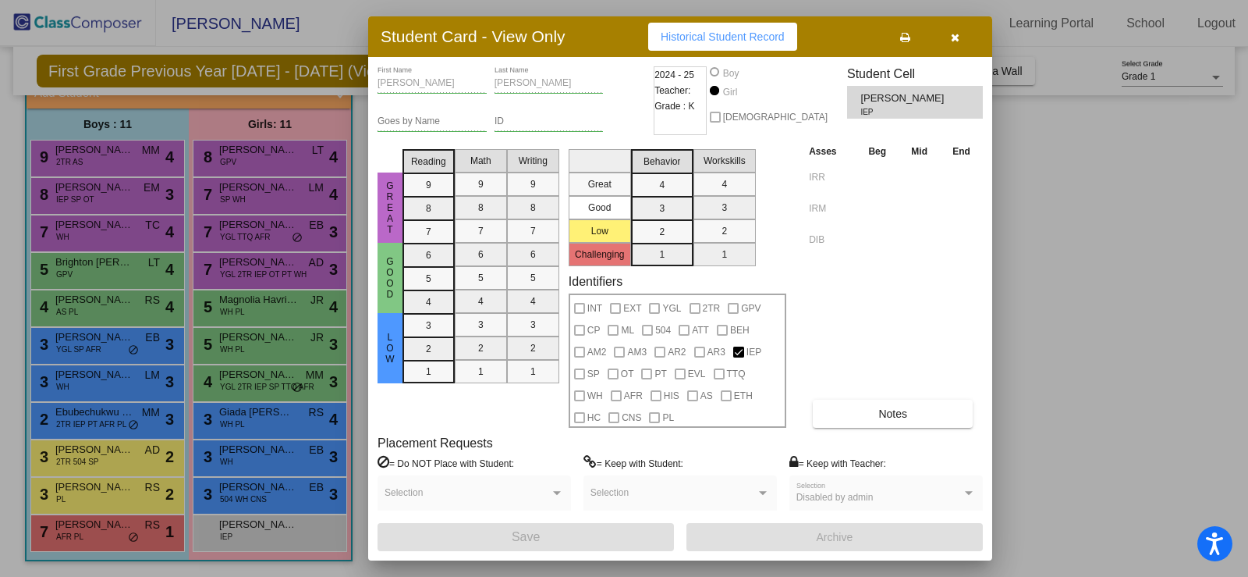
click at [97, 526] on div at bounding box center [624, 288] width 1248 height 577
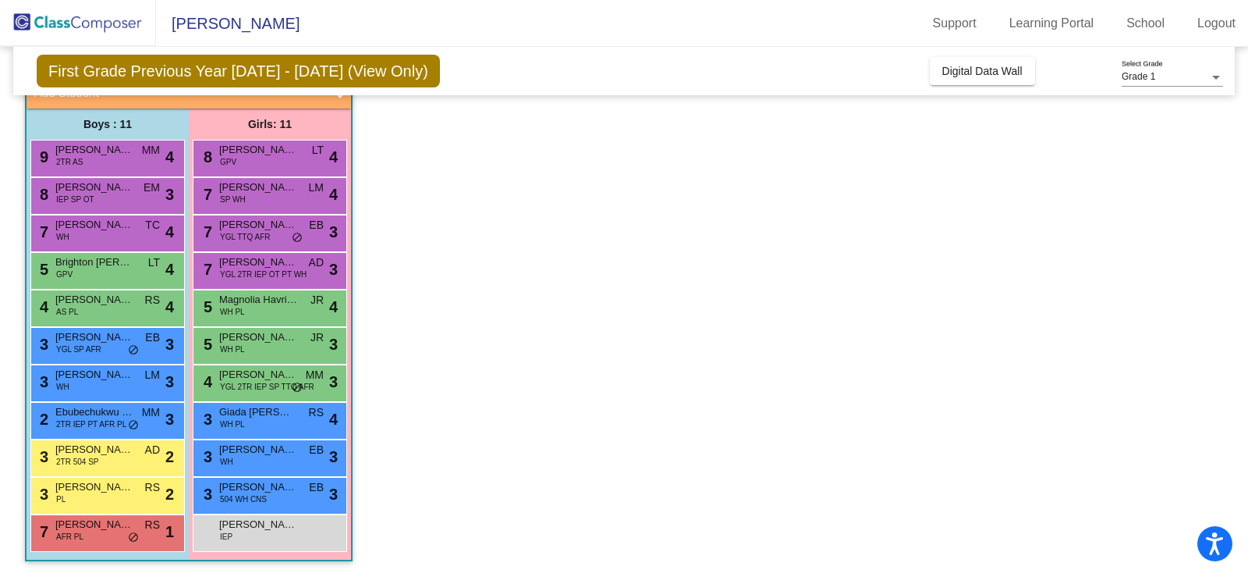
click at [97, 526] on span "[PERSON_NAME]" at bounding box center [94, 524] width 78 height 16
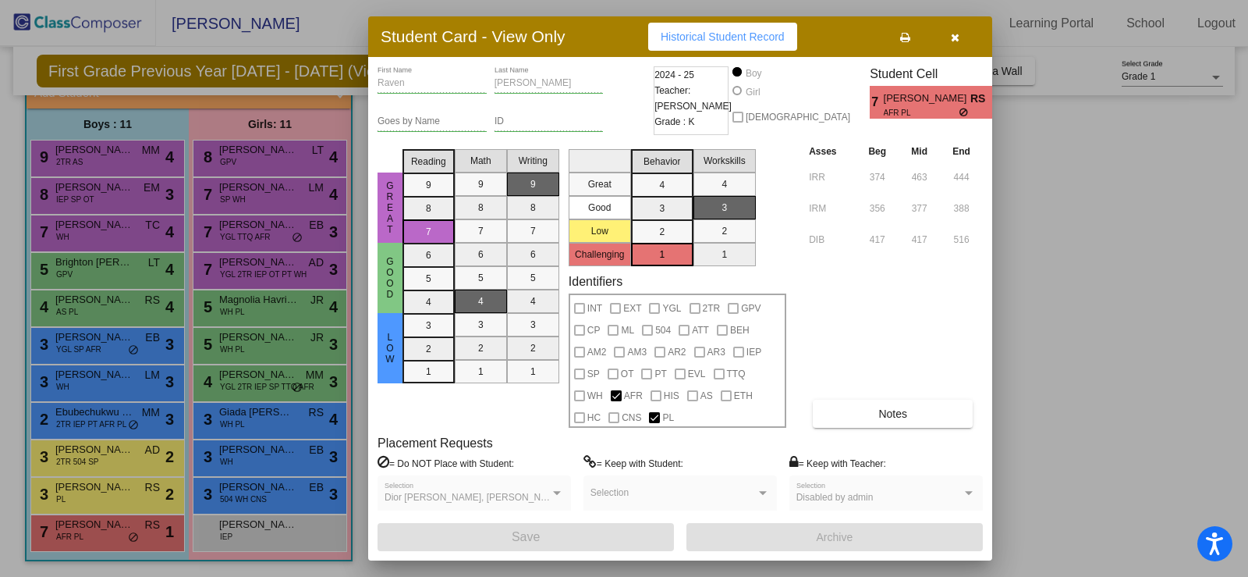
click at [242, 261] on div at bounding box center [624, 288] width 1248 height 577
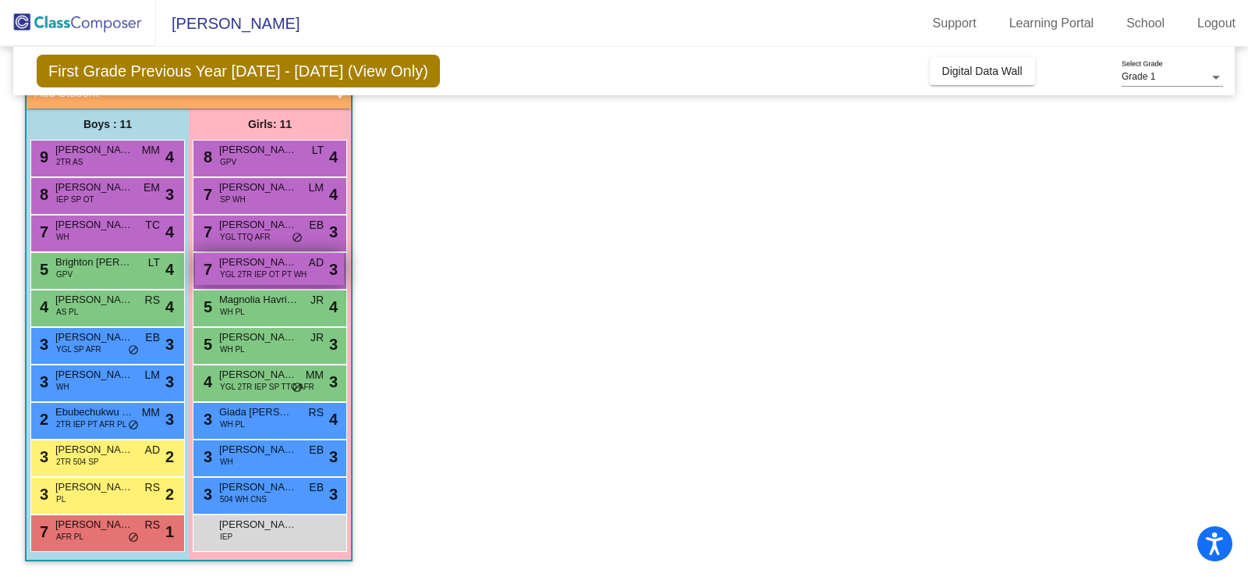
click at [243, 267] on span "[PERSON_NAME]" at bounding box center [258, 262] width 78 height 16
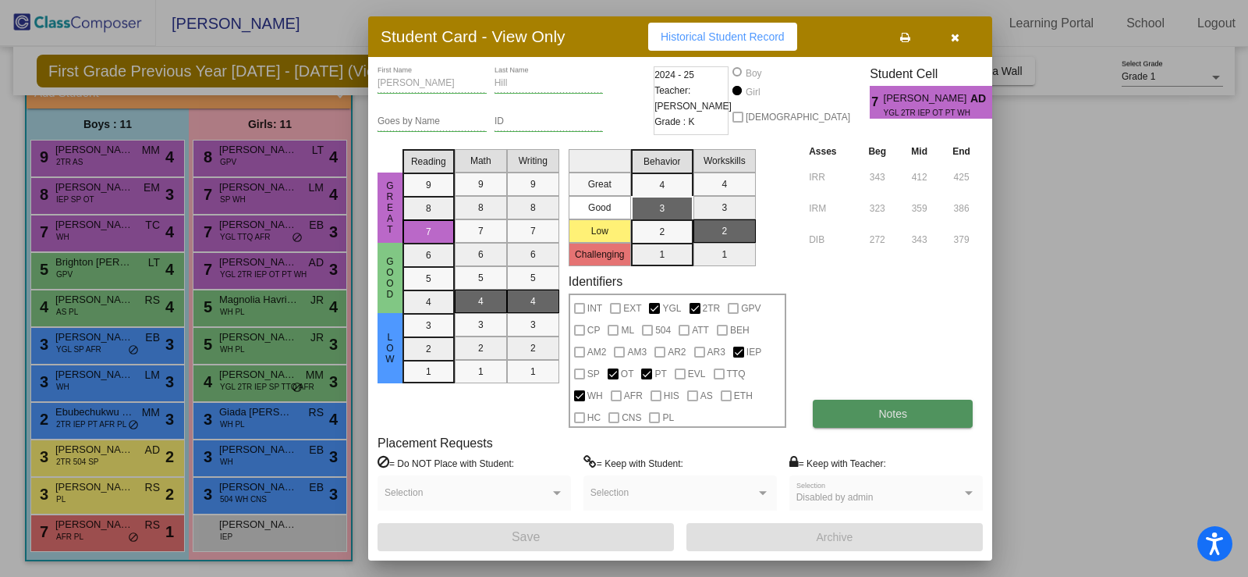
click at [875, 412] on button "Notes" at bounding box center [893, 413] width 160 height 28
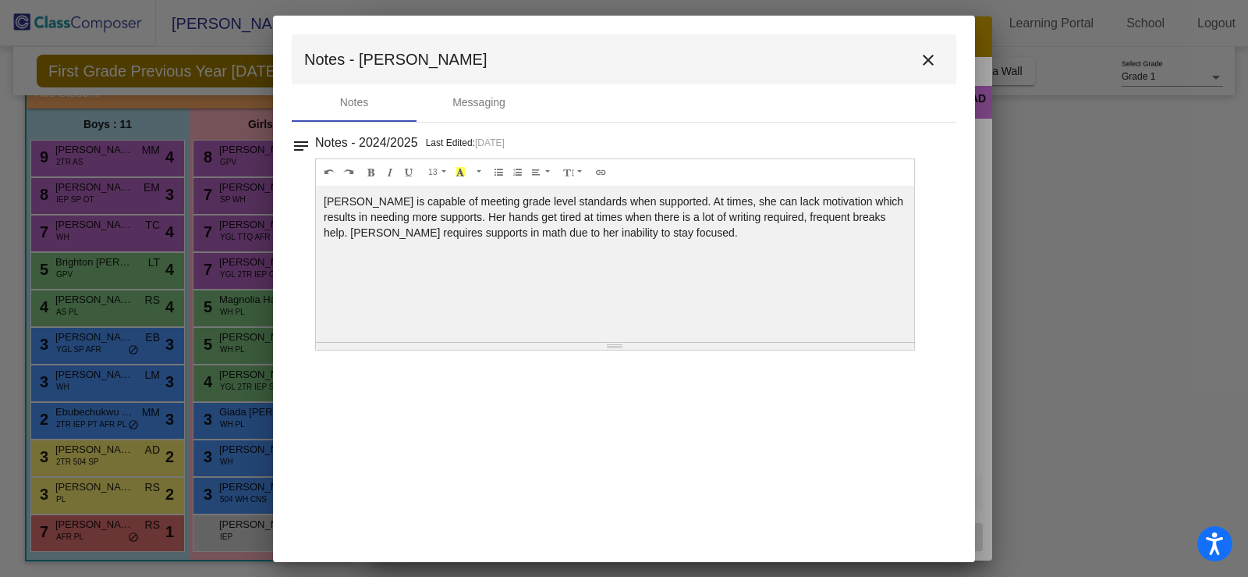
click at [925, 52] on mat-icon "close" at bounding box center [928, 60] width 19 height 19
